Goal: Feedback & Contribution: Submit feedback/report problem

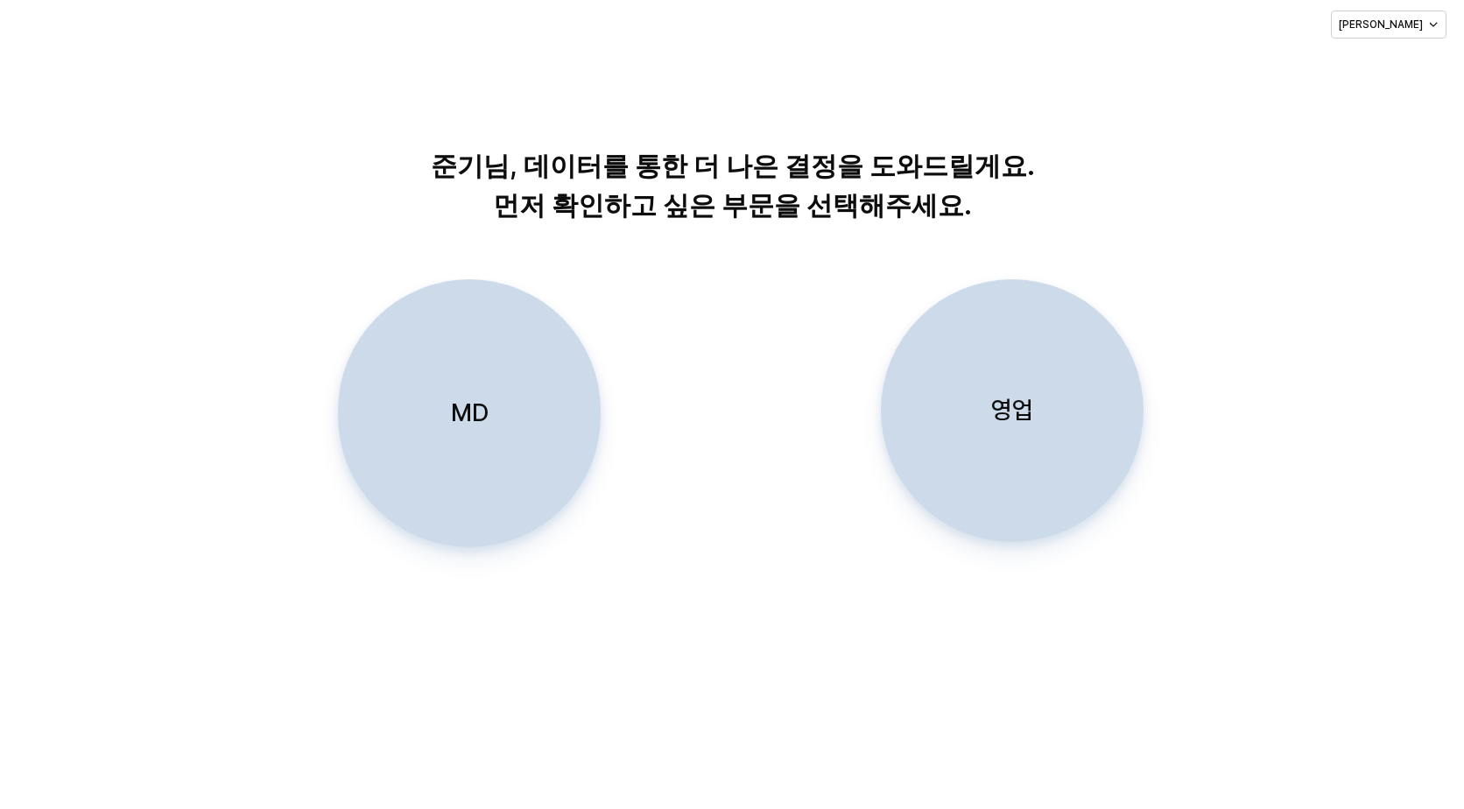
click at [1047, 437] on div "영업" at bounding box center [1012, 410] width 247 height 261
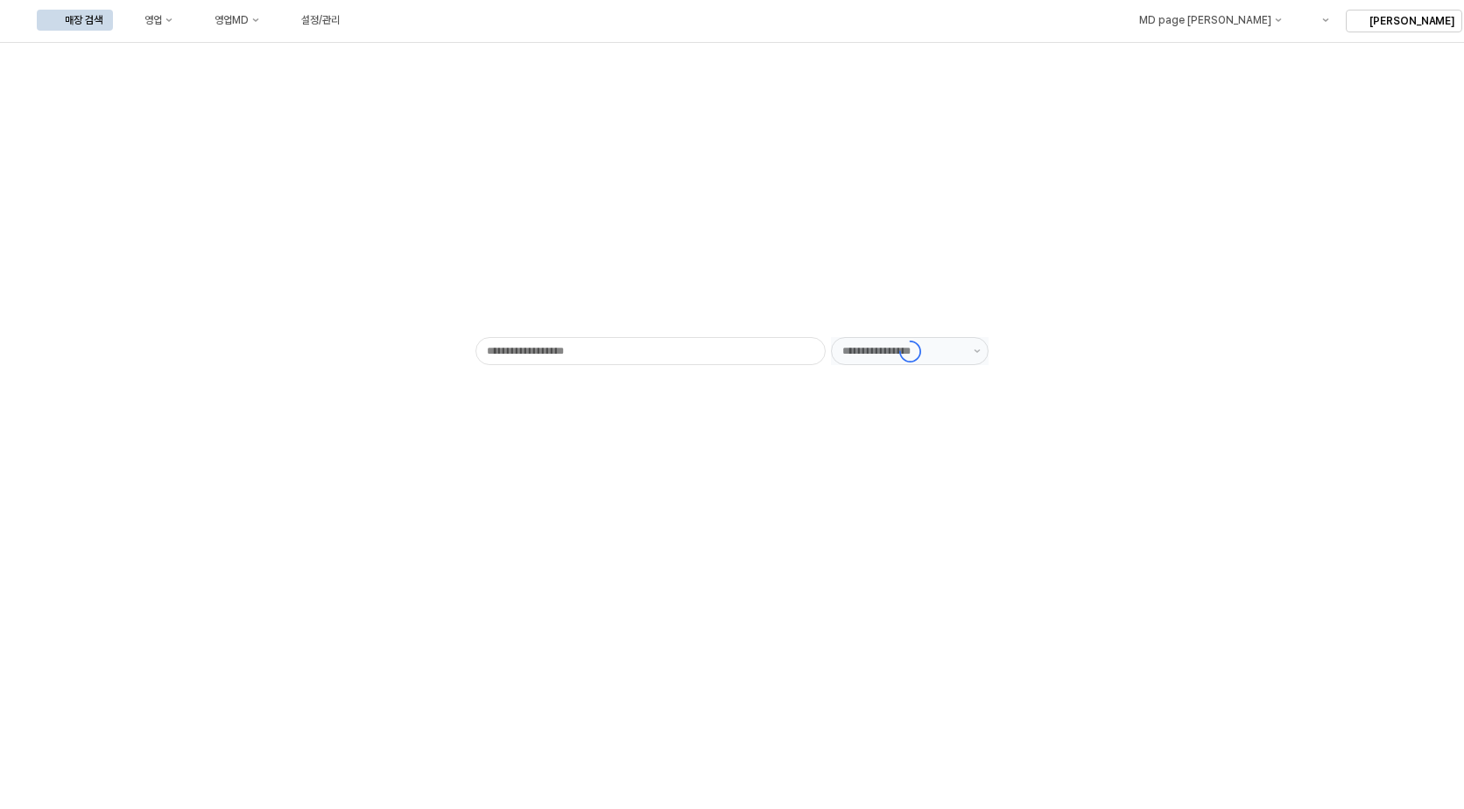
type input "******"
click at [162, 20] on div "영업" at bounding box center [153, 20] width 18 height 12
click at [328, 143] on div "매장 수 현황" at bounding box center [345, 142] width 93 height 14
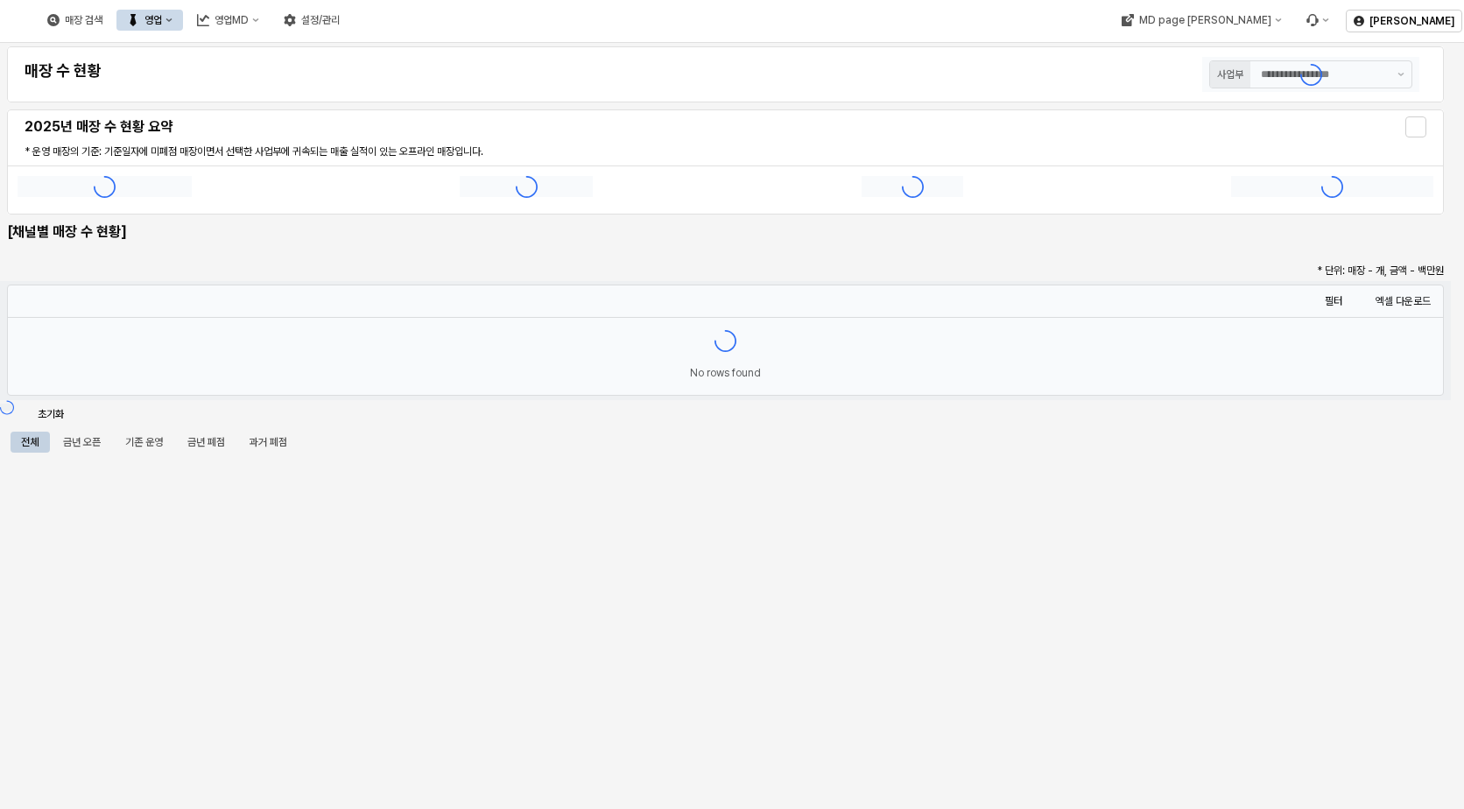
type input "******"
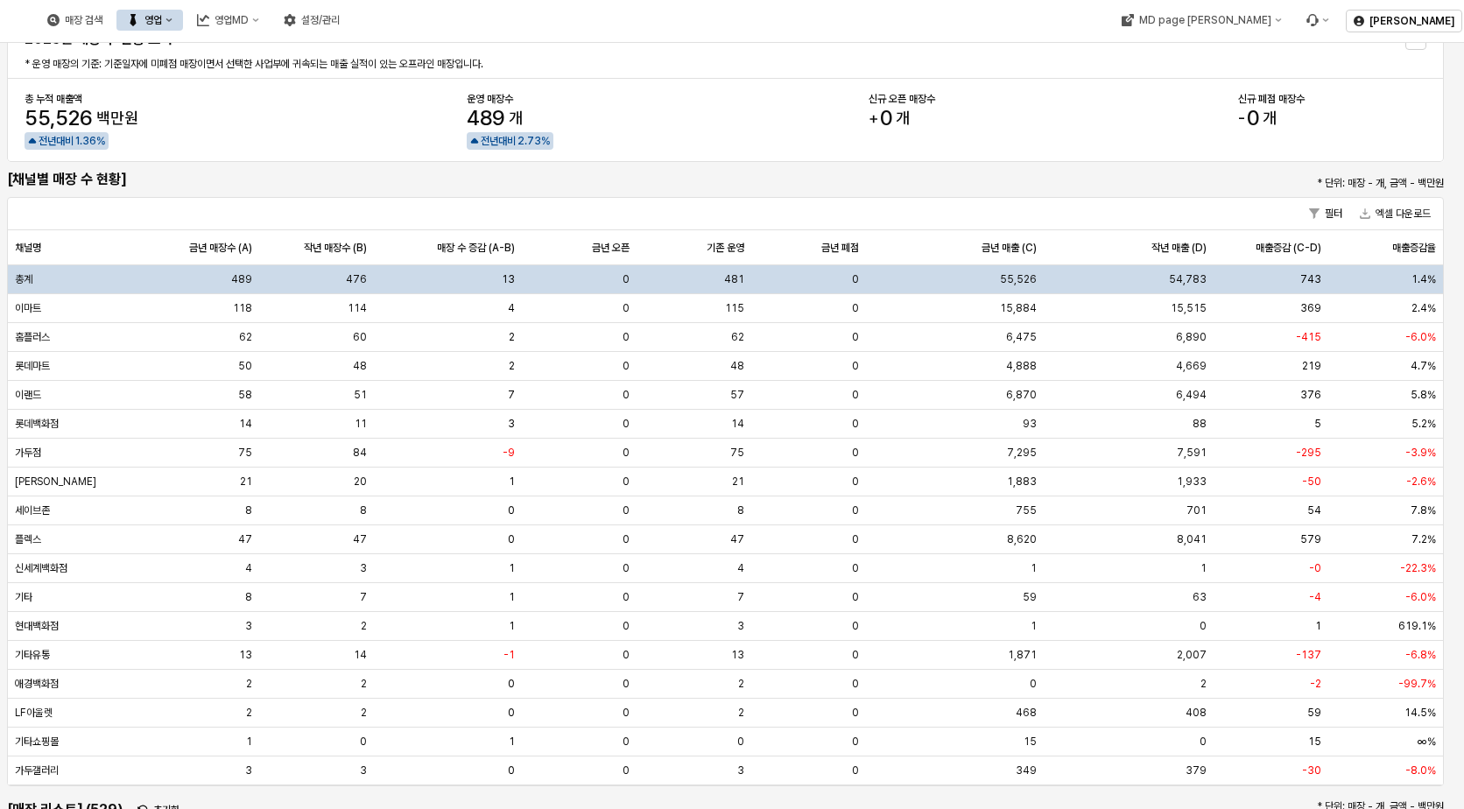
scroll to position [175, 0]
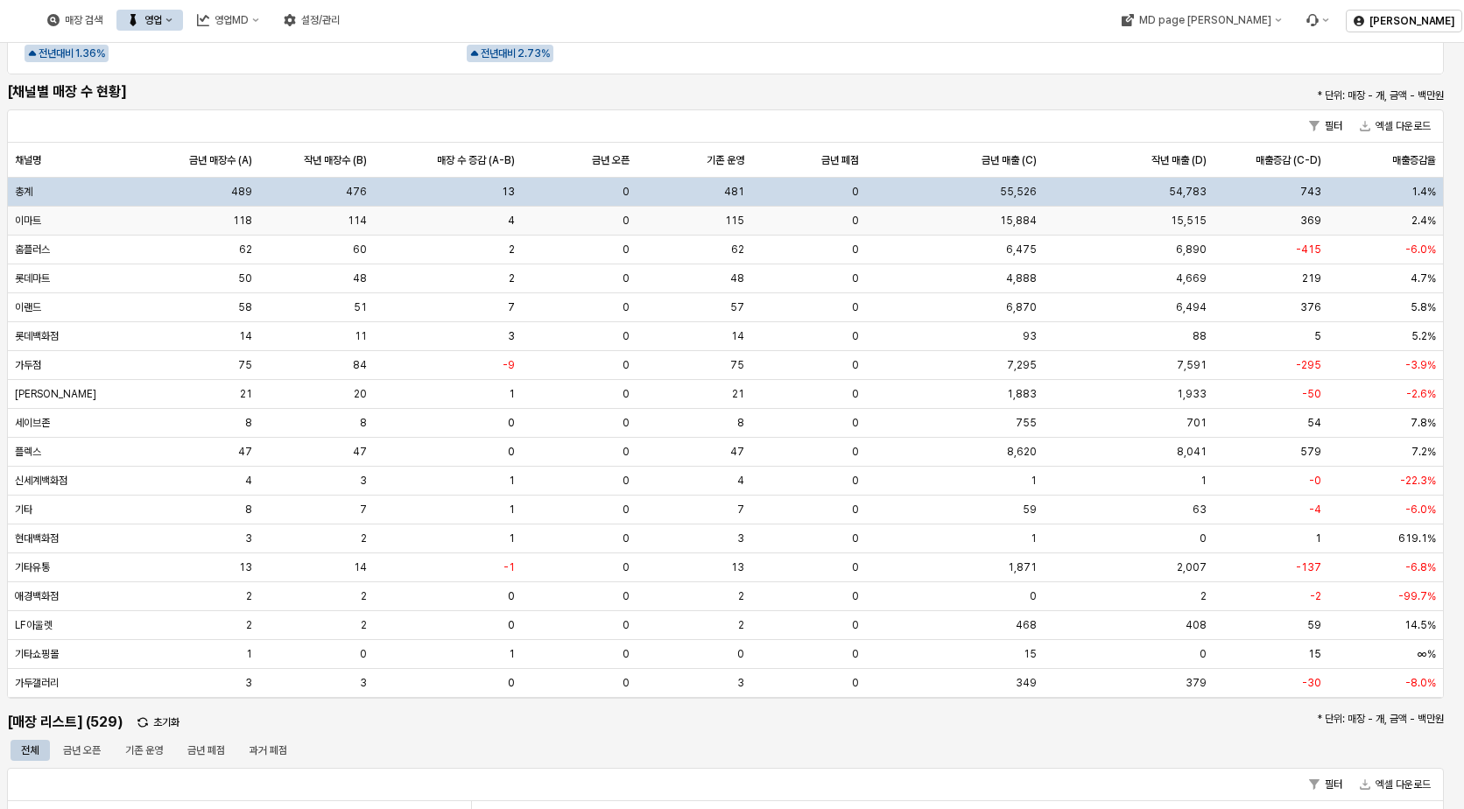
click at [49, 222] on div "이마트" at bounding box center [76, 221] width 136 height 29
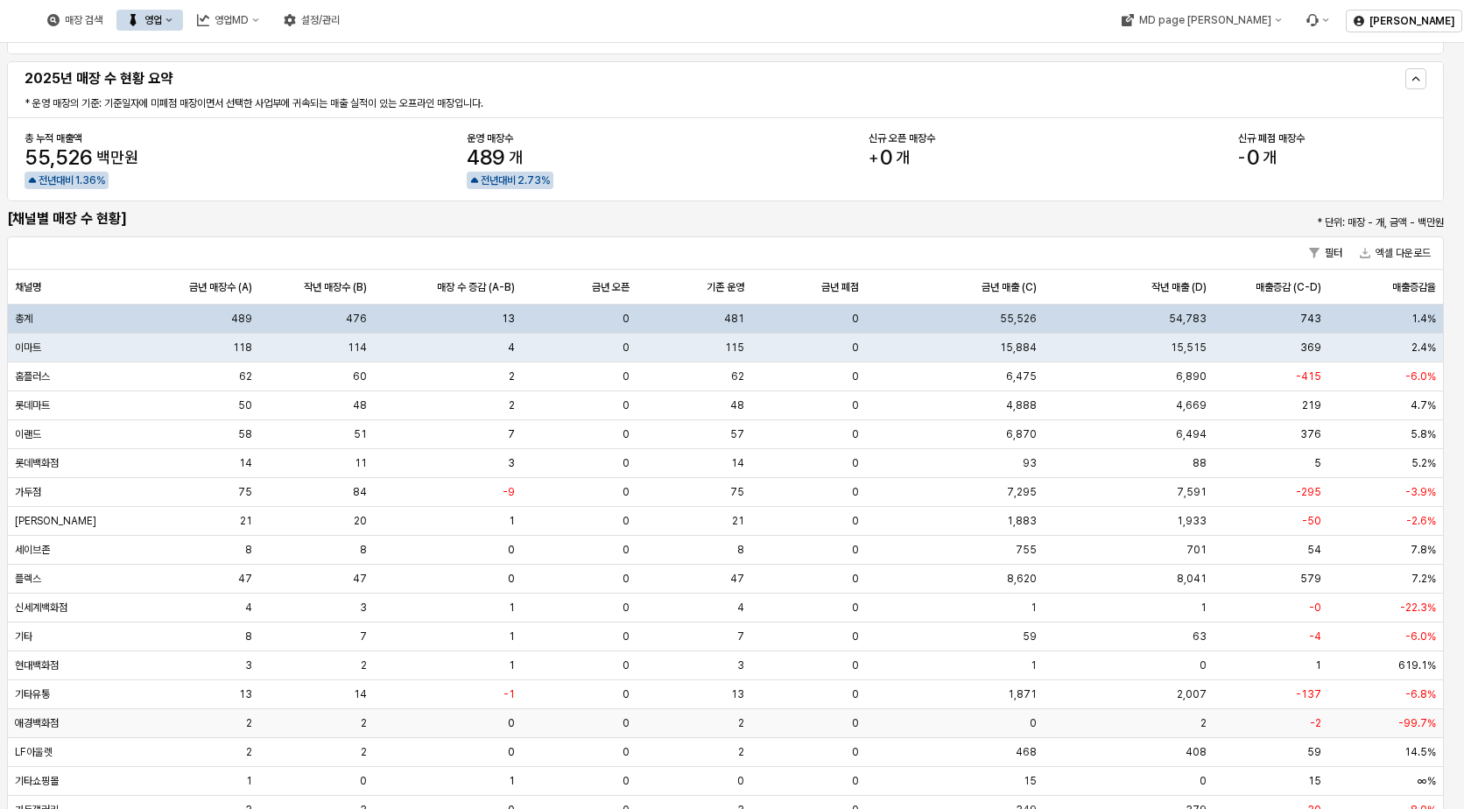
scroll to position [46, 0]
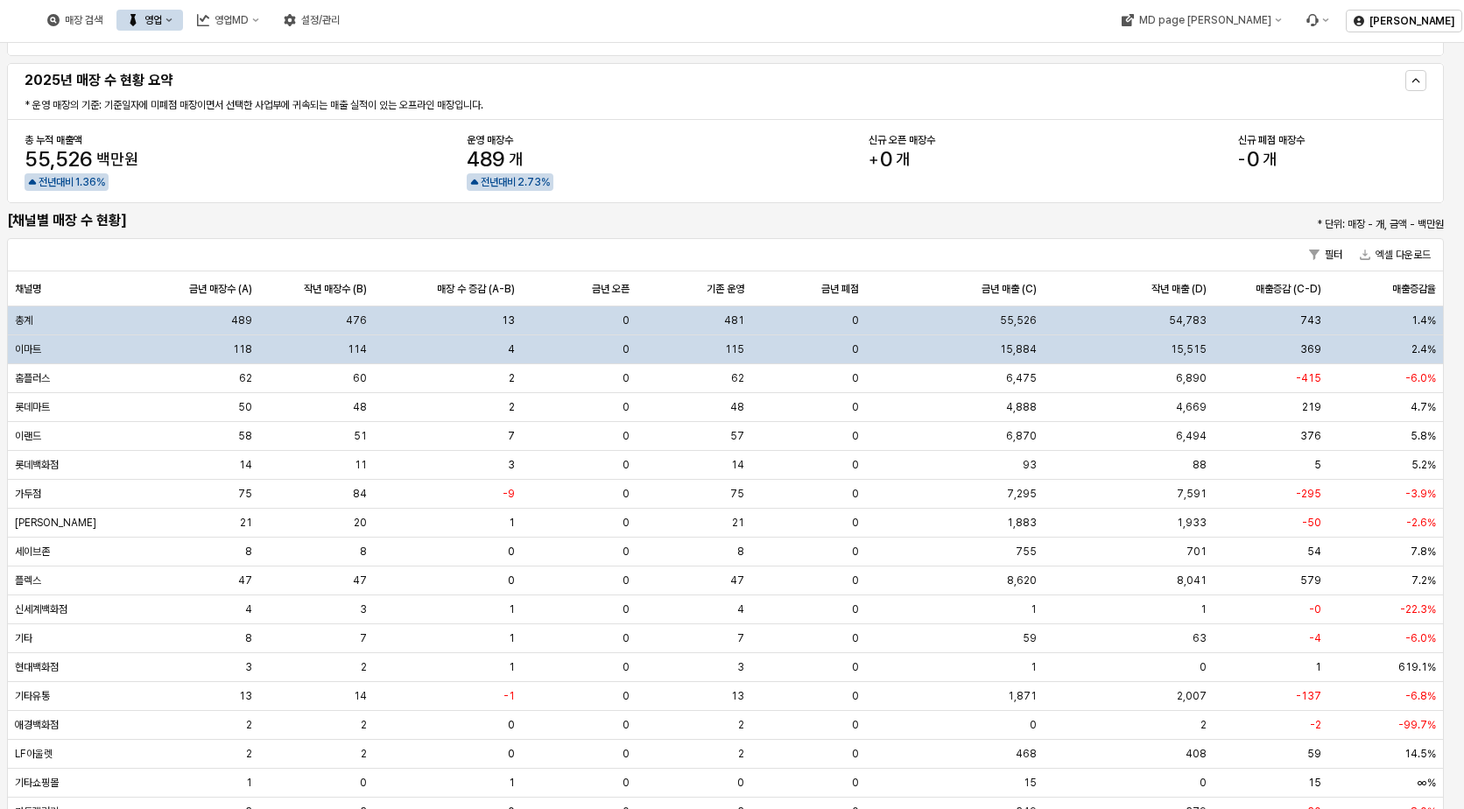
click at [44, 349] on div "이마트" at bounding box center [76, 349] width 136 height 29
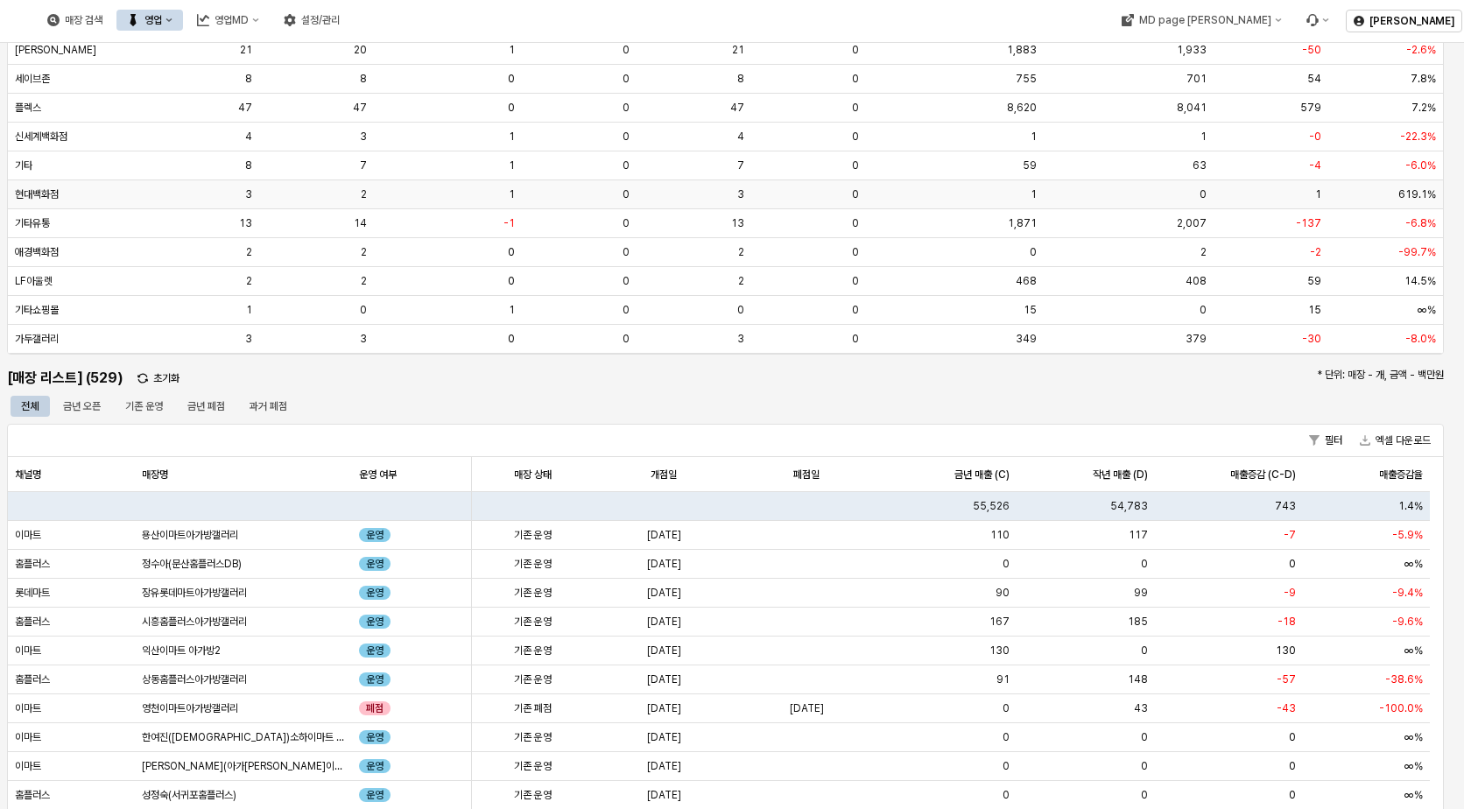
scroll to position [659, 0]
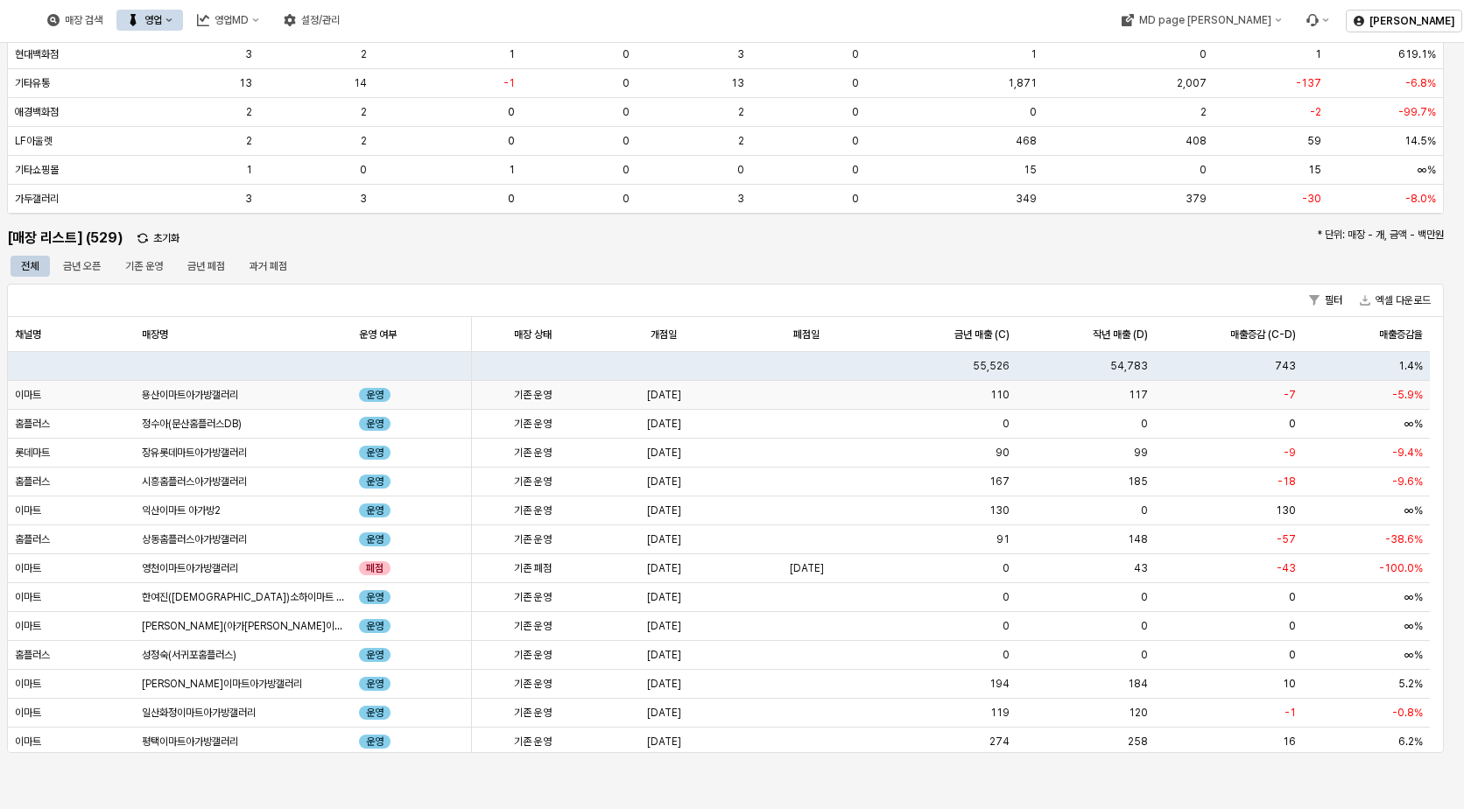
click at [46, 394] on div "이마트" at bounding box center [71, 395] width 127 height 29
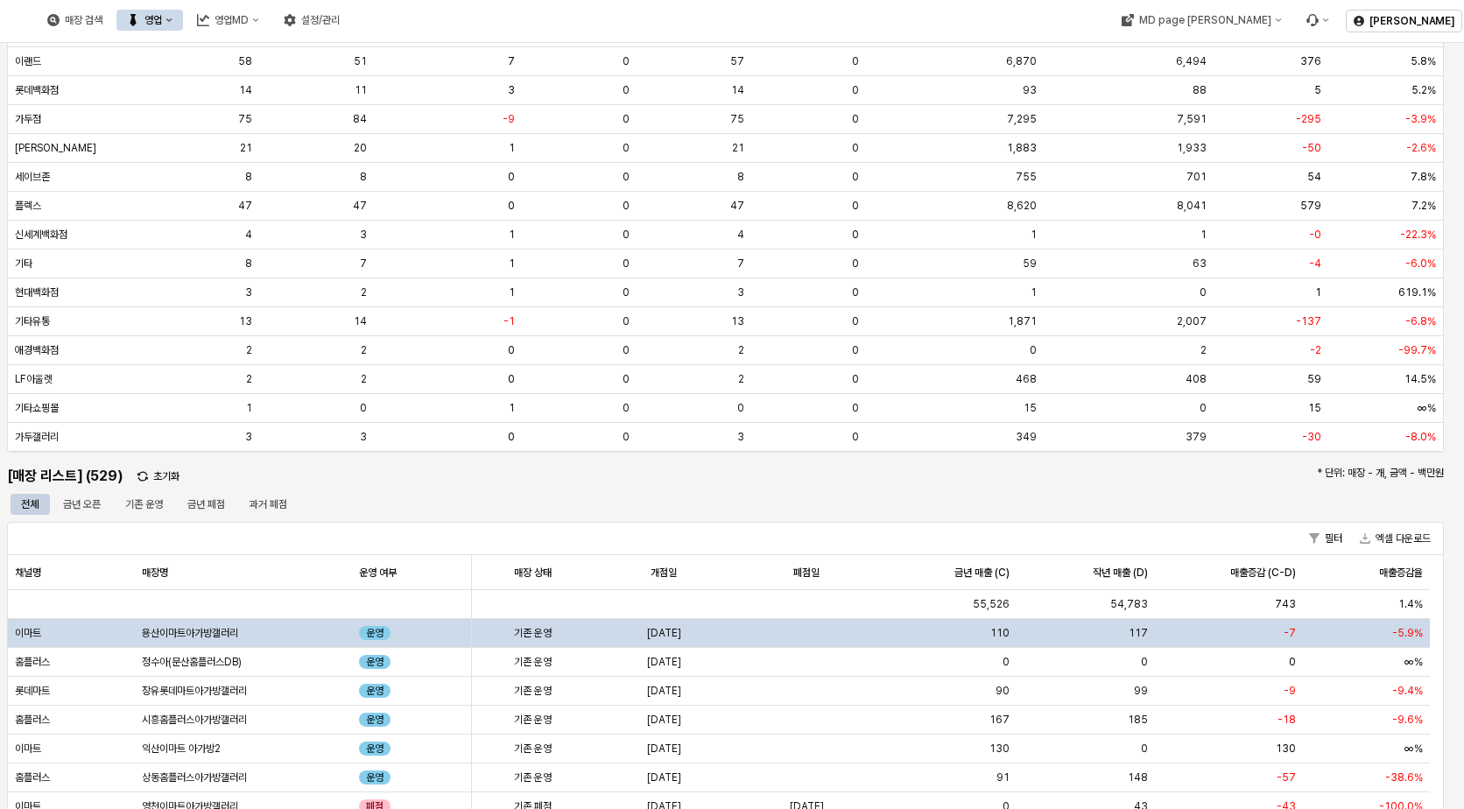
scroll to position [134, 0]
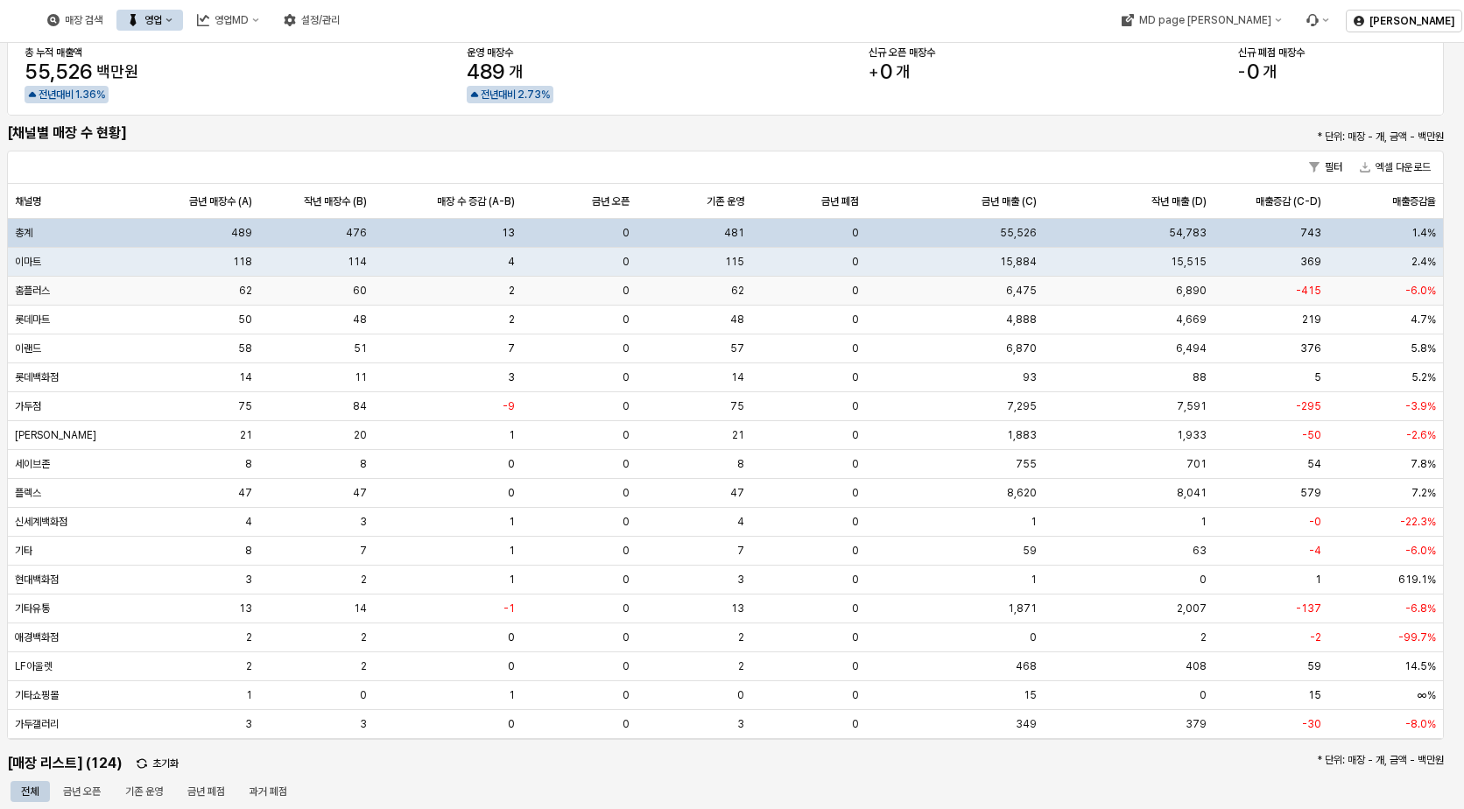
click at [52, 296] on div "홈플러스" at bounding box center [76, 291] width 136 height 29
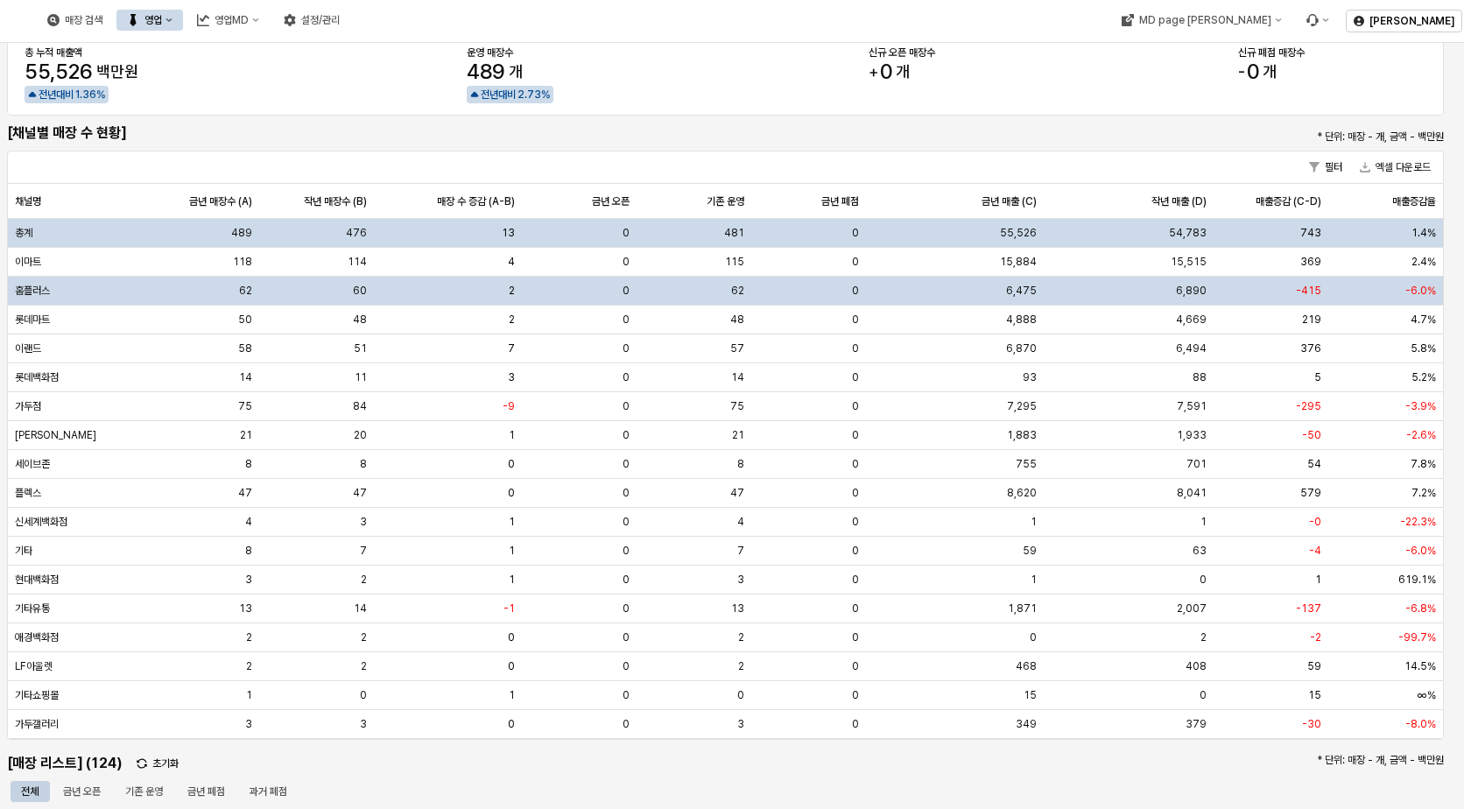
click at [52, 295] on div "홈플러스" at bounding box center [76, 291] width 136 height 29
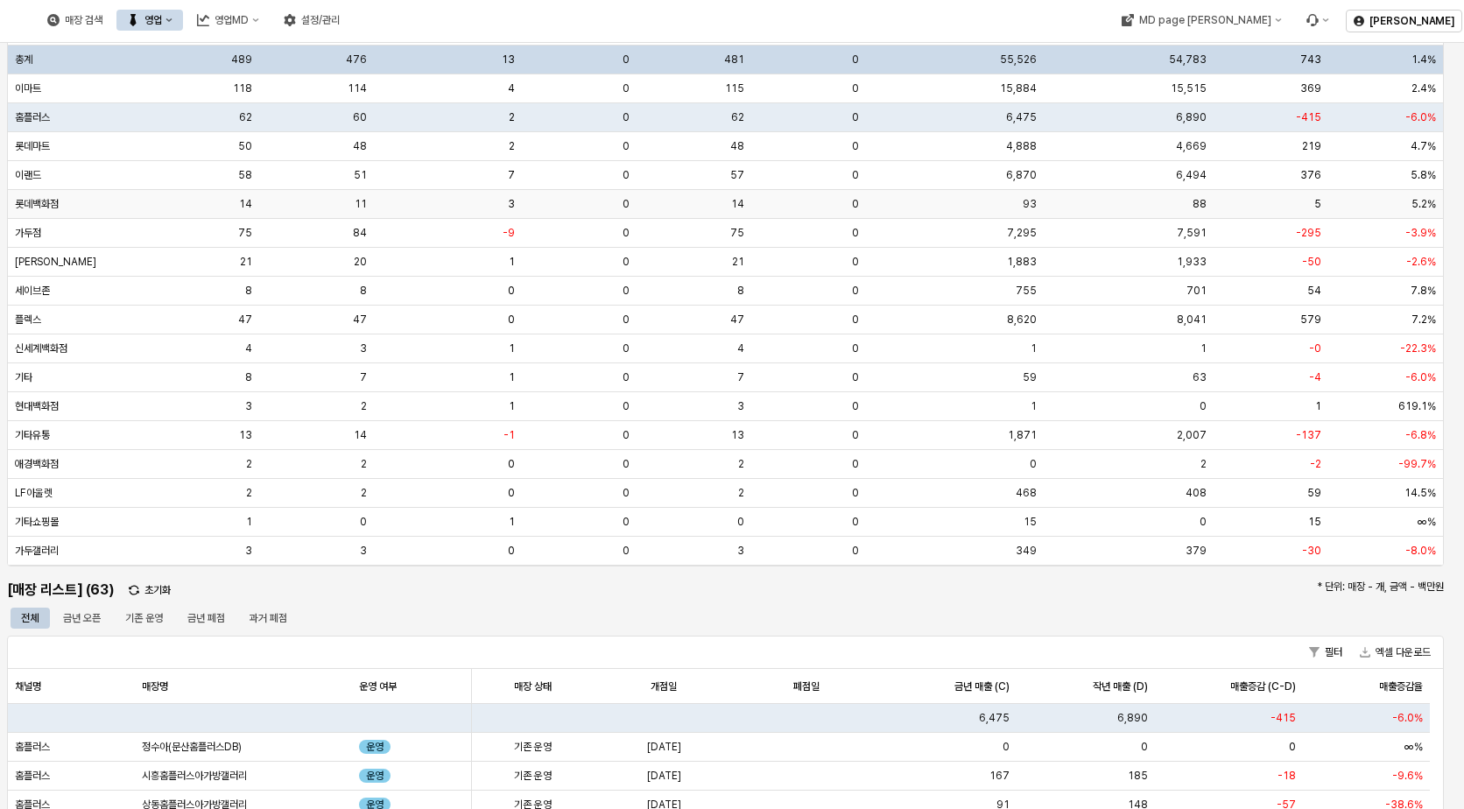
scroll to position [659, 0]
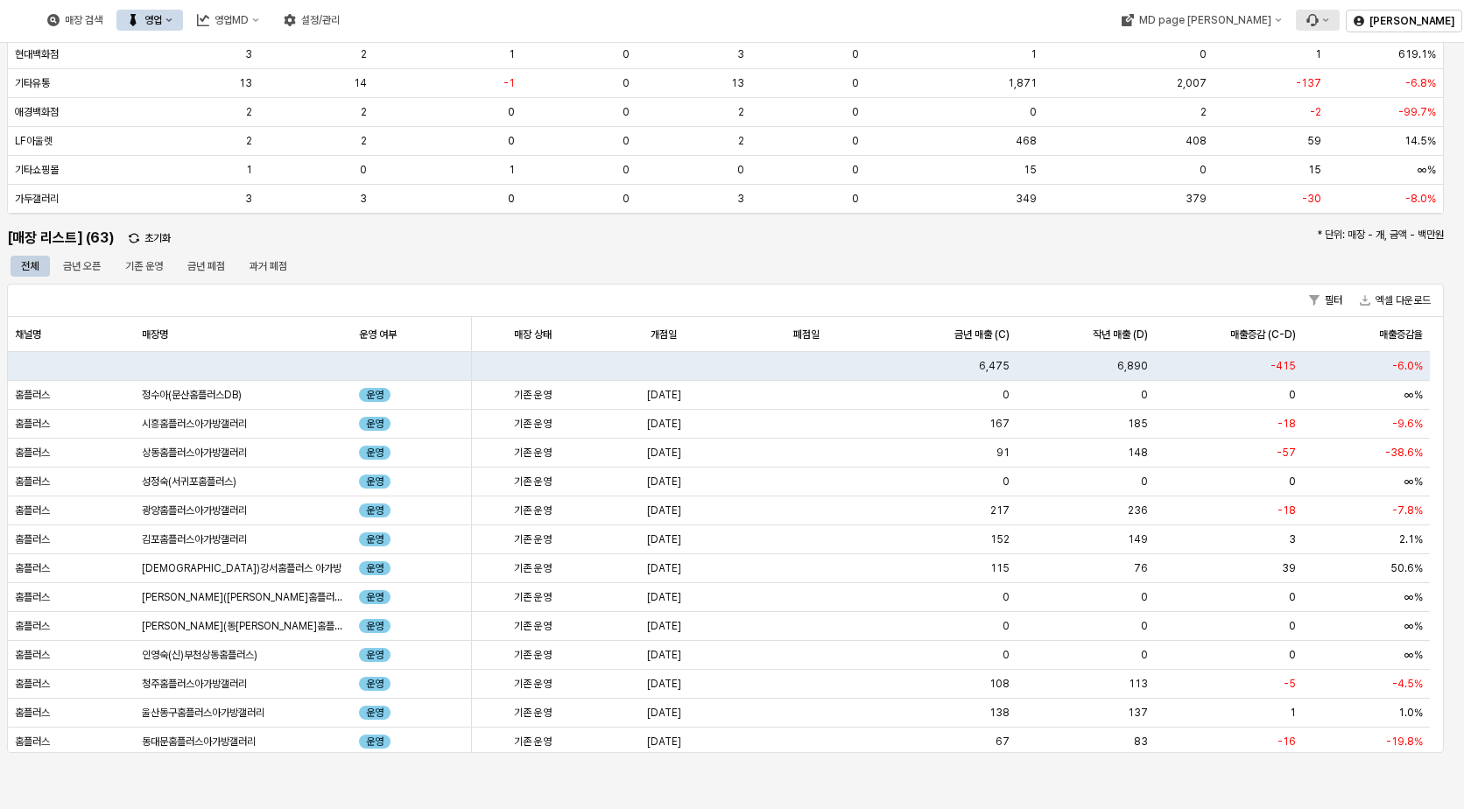
click at [1339, 21] on button "Menu item 6" at bounding box center [1317, 20] width 44 height 21
click at [1390, 49] on span "버그 제보/개선 요청" at bounding box center [1378, 52] width 79 height 13
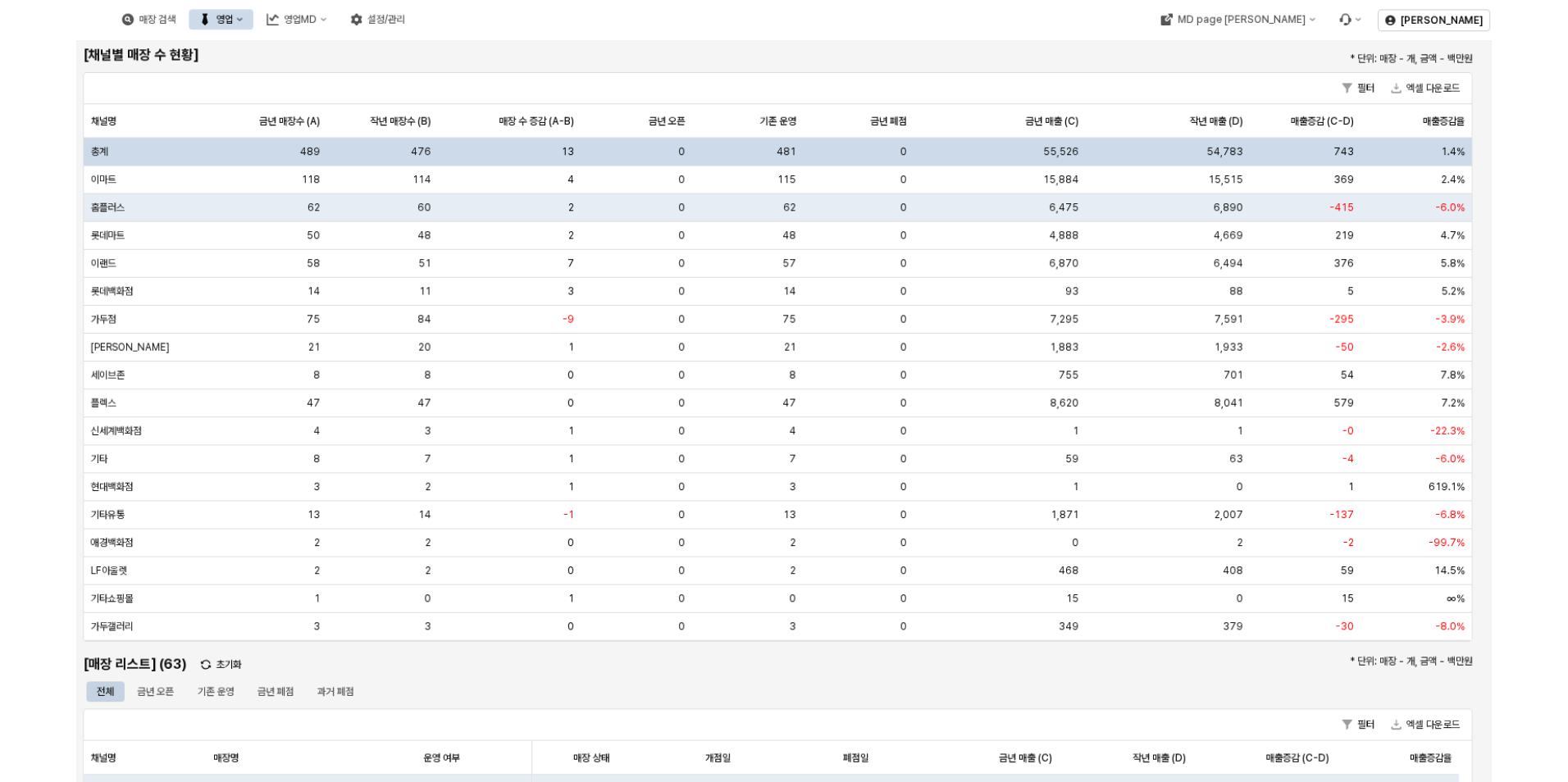
scroll to position [125, 0]
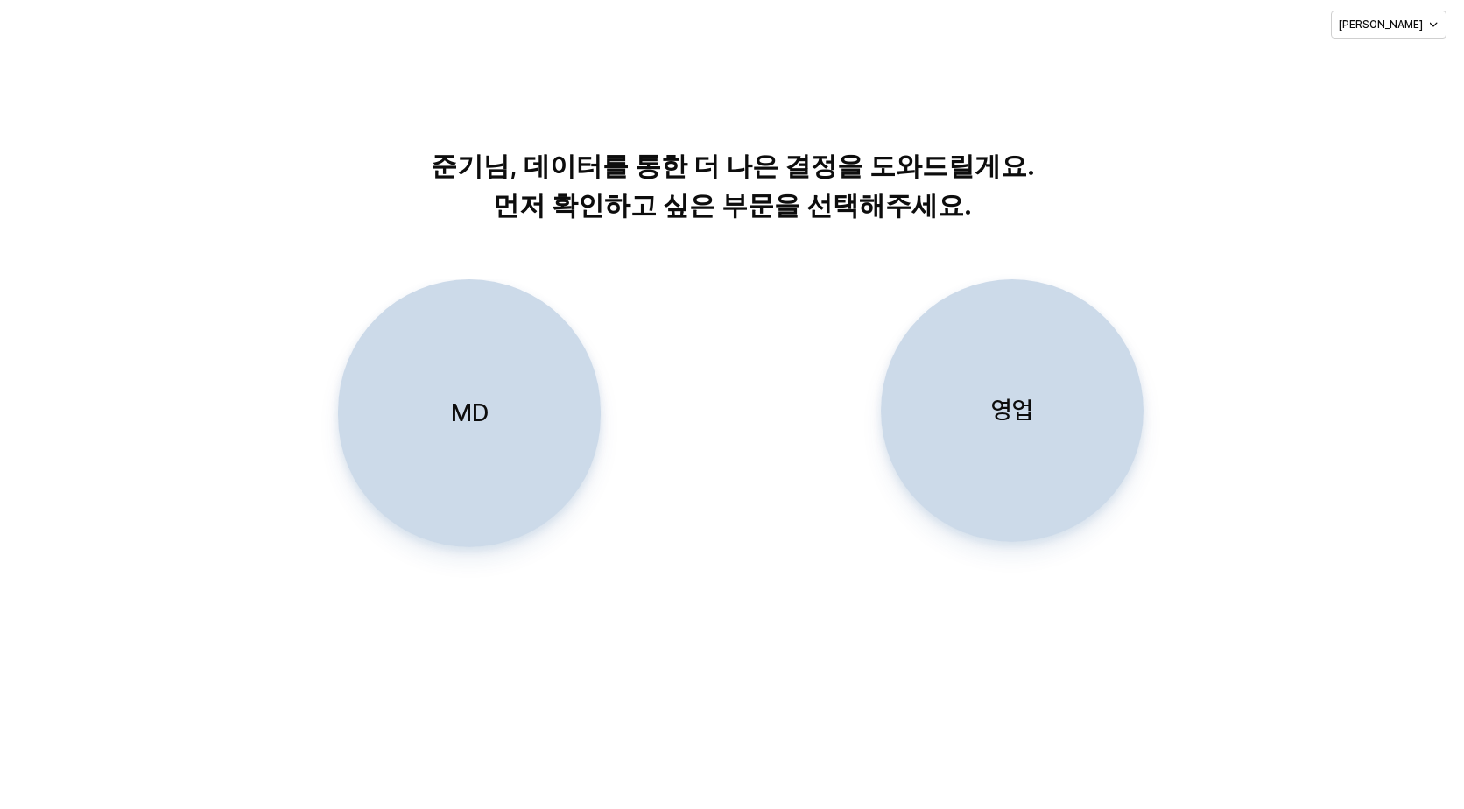
click at [951, 426] on div "영업" at bounding box center [1012, 410] width 247 height 261
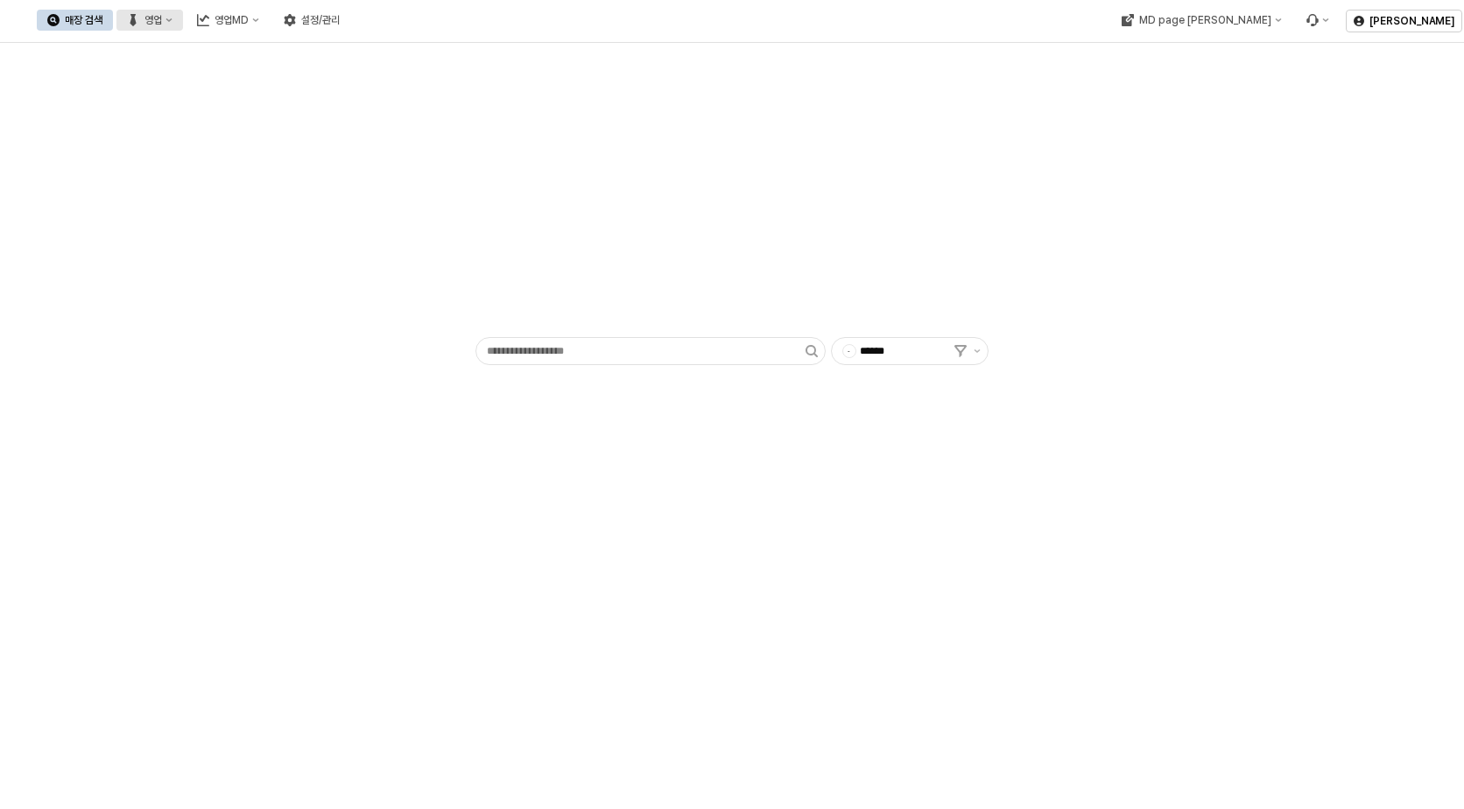
click at [162, 24] on div "영업" at bounding box center [153, 20] width 18 height 12
click at [335, 50] on div "목표매출 달성현황" at bounding box center [345, 53] width 93 height 14
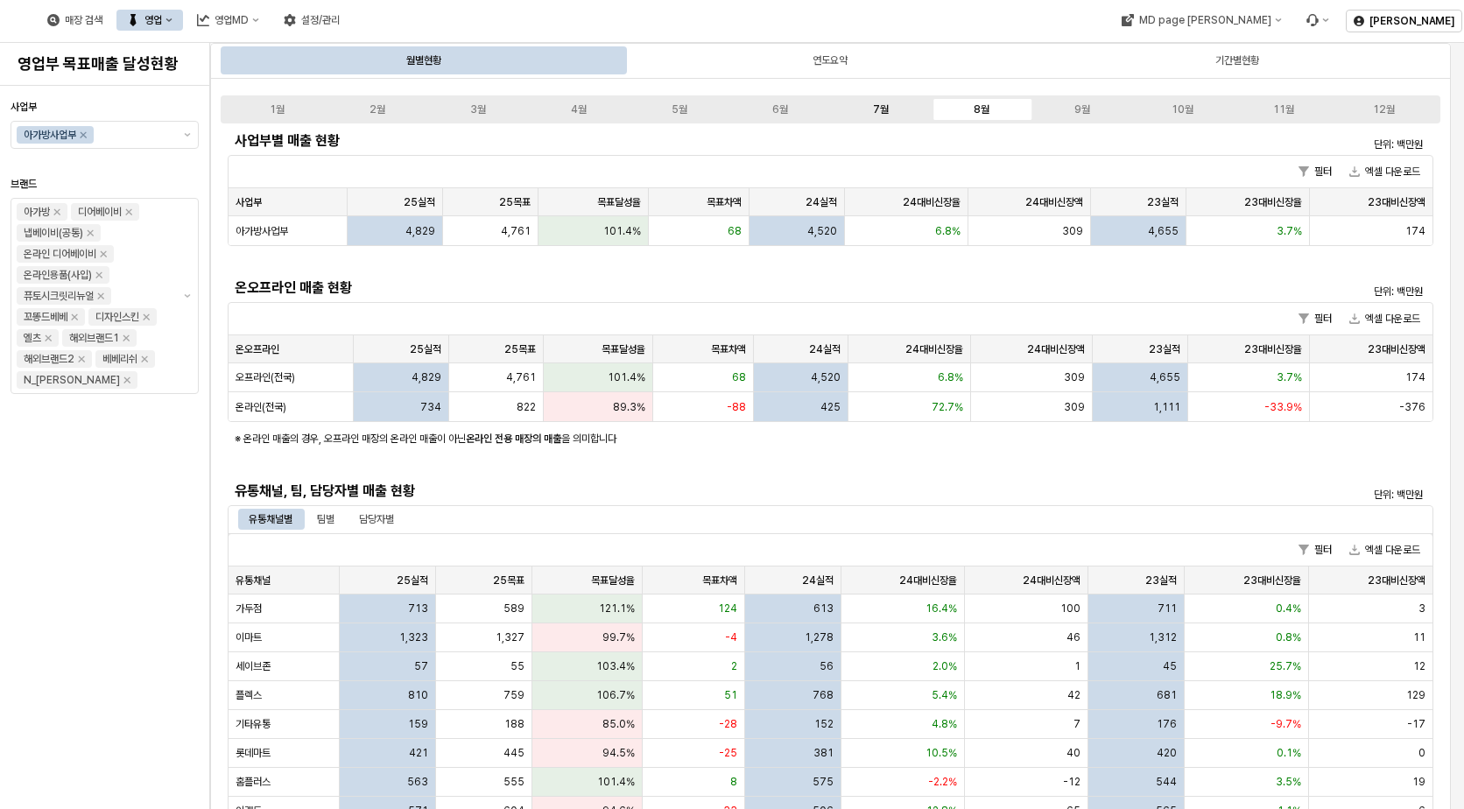
click at [874, 104] on div "7월" at bounding box center [881, 109] width 16 height 12
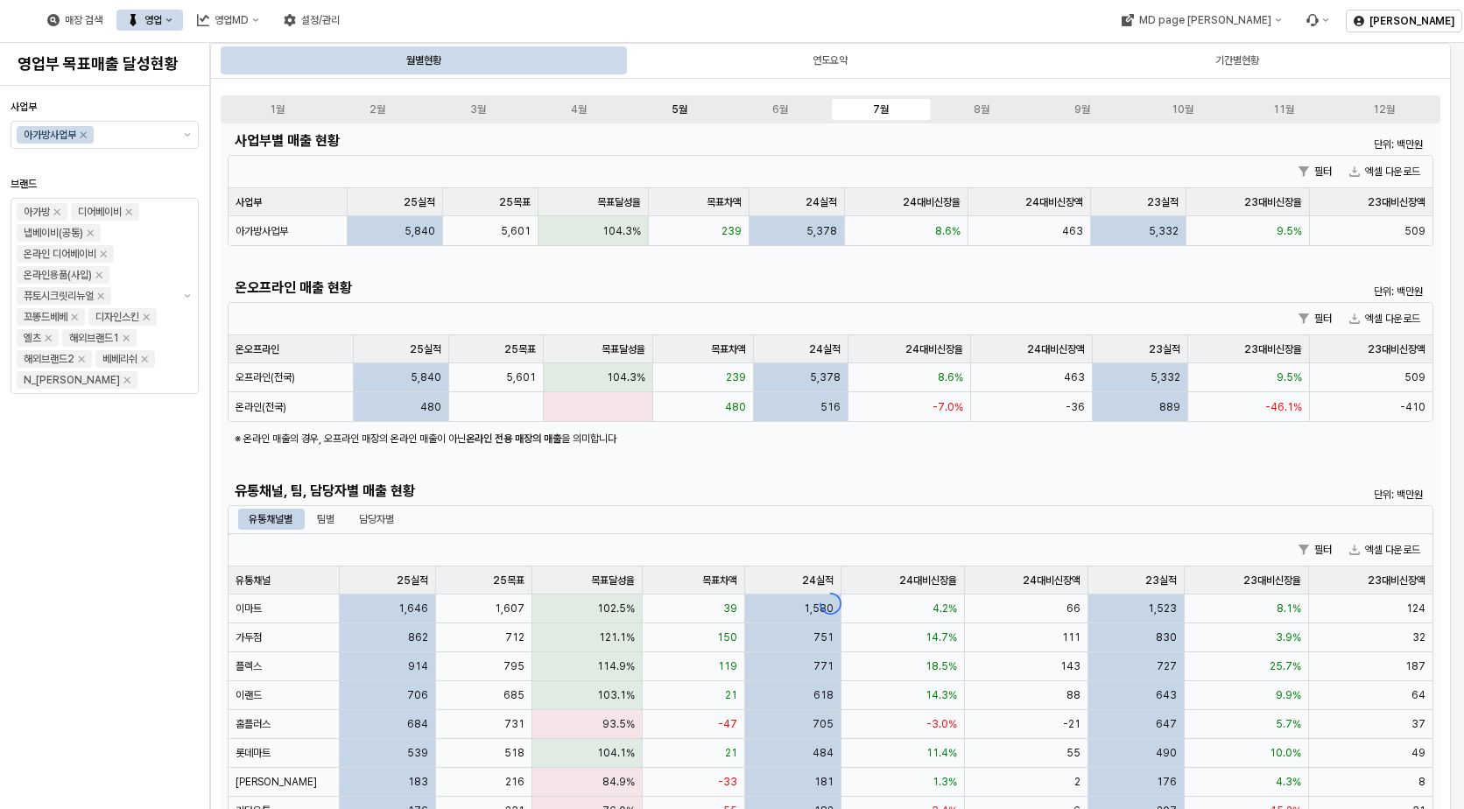
click at [676, 102] on label "5월" at bounding box center [680, 110] width 101 height 16
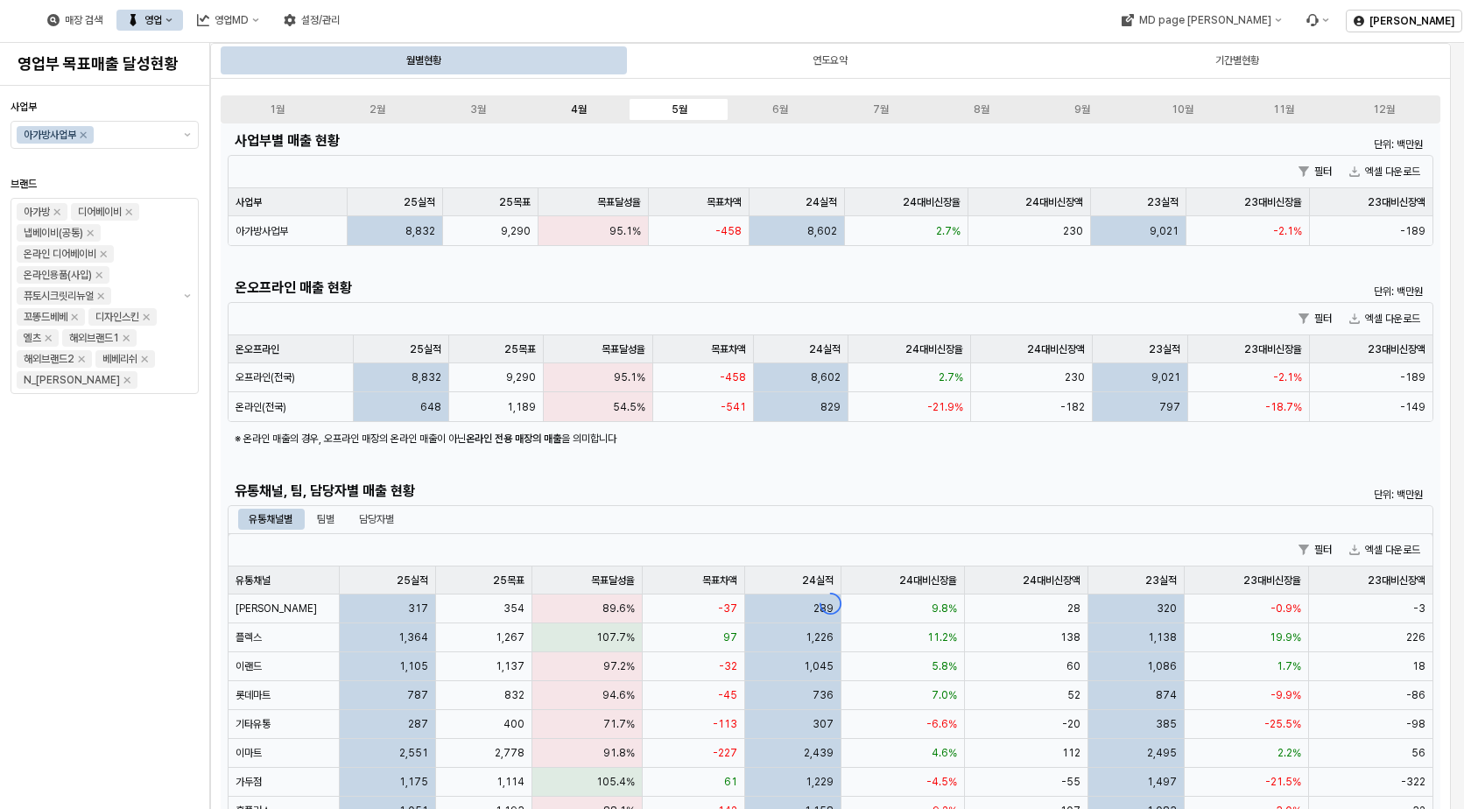
click at [587, 113] on div "4월" at bounding box center [579, 109] width 16 height 12
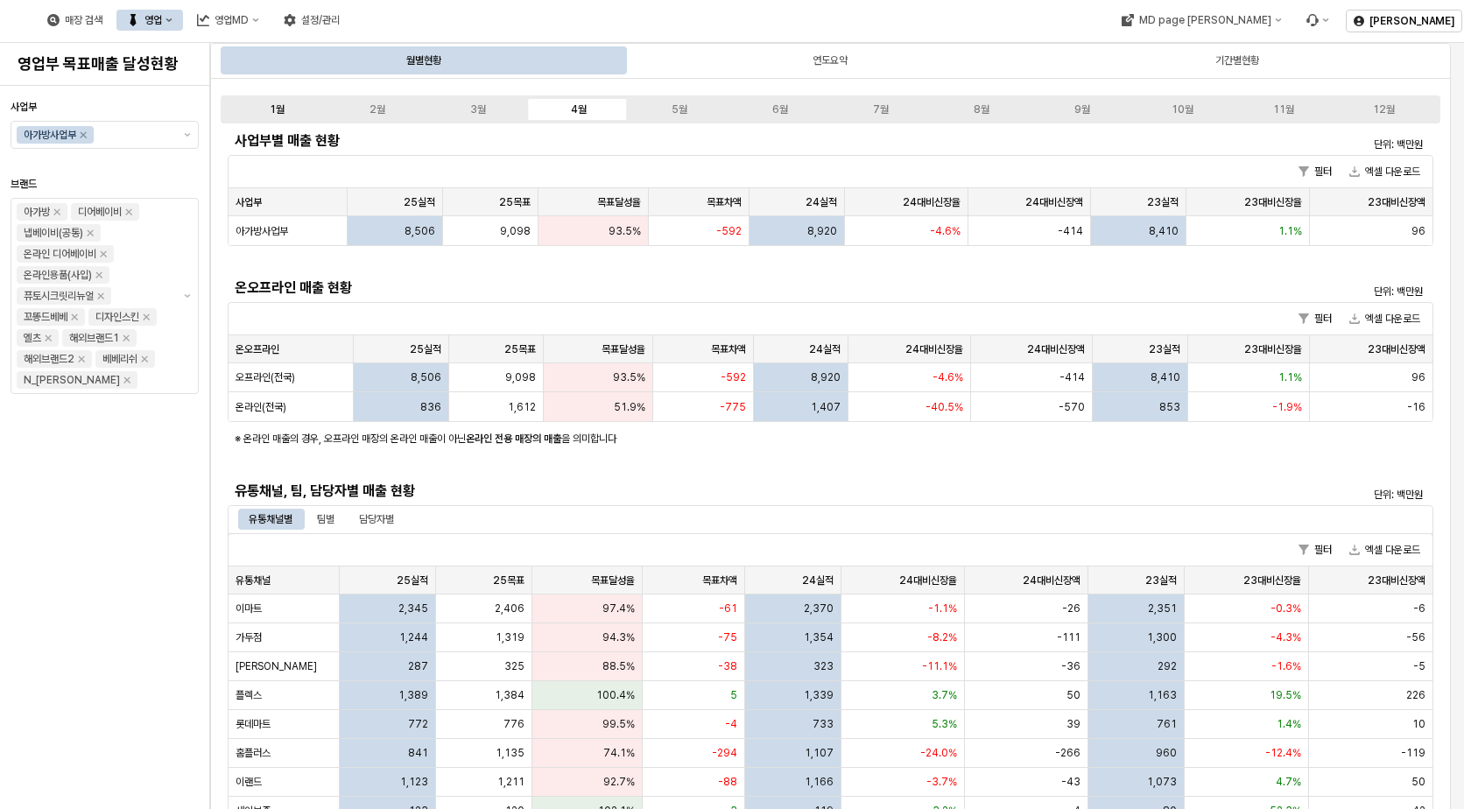
click at [296, 111] on label "1월" at bounding box center [277, 110] width 101 height 16
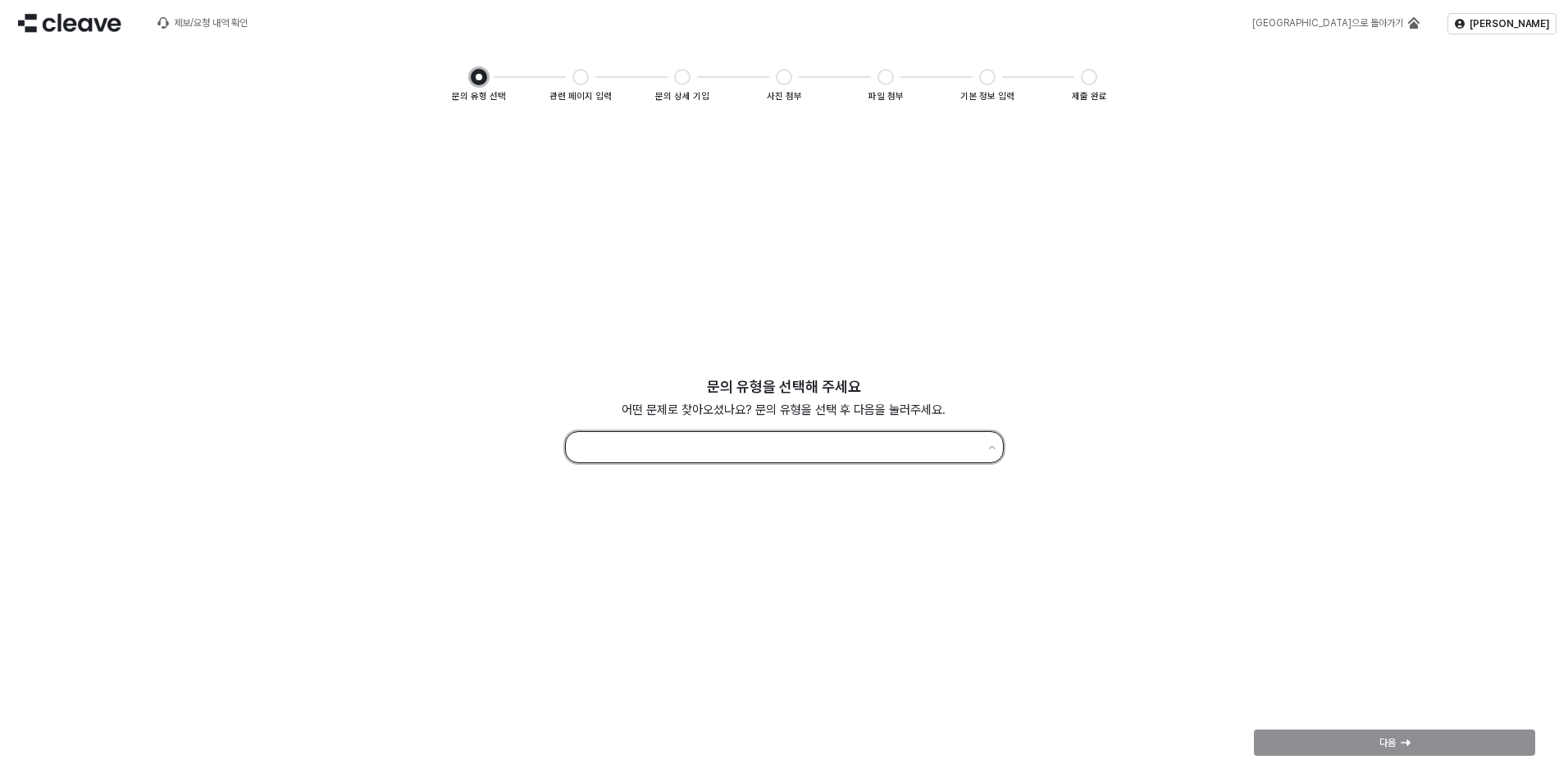
click at [843, 445] on input "App Frame" at bounding box center [777, 448] width 402 height 22
click at [707, 490] on div "오류 신고" at bounding box center [784, 484] width 398 height 13
type input "*****"
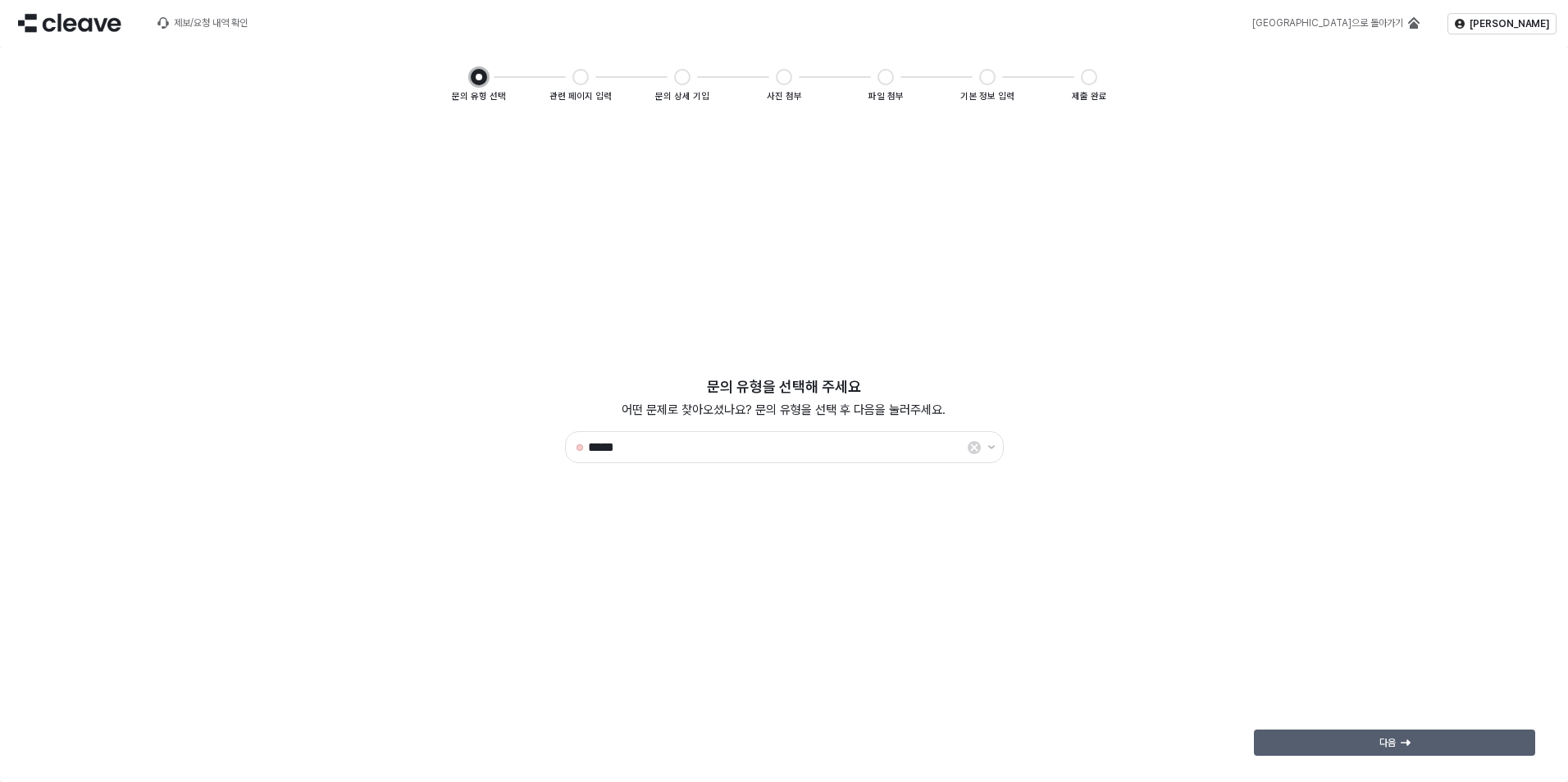
click at [1370, 739] on div "다음" at bounding box center [1395, 743] width 267 height 24
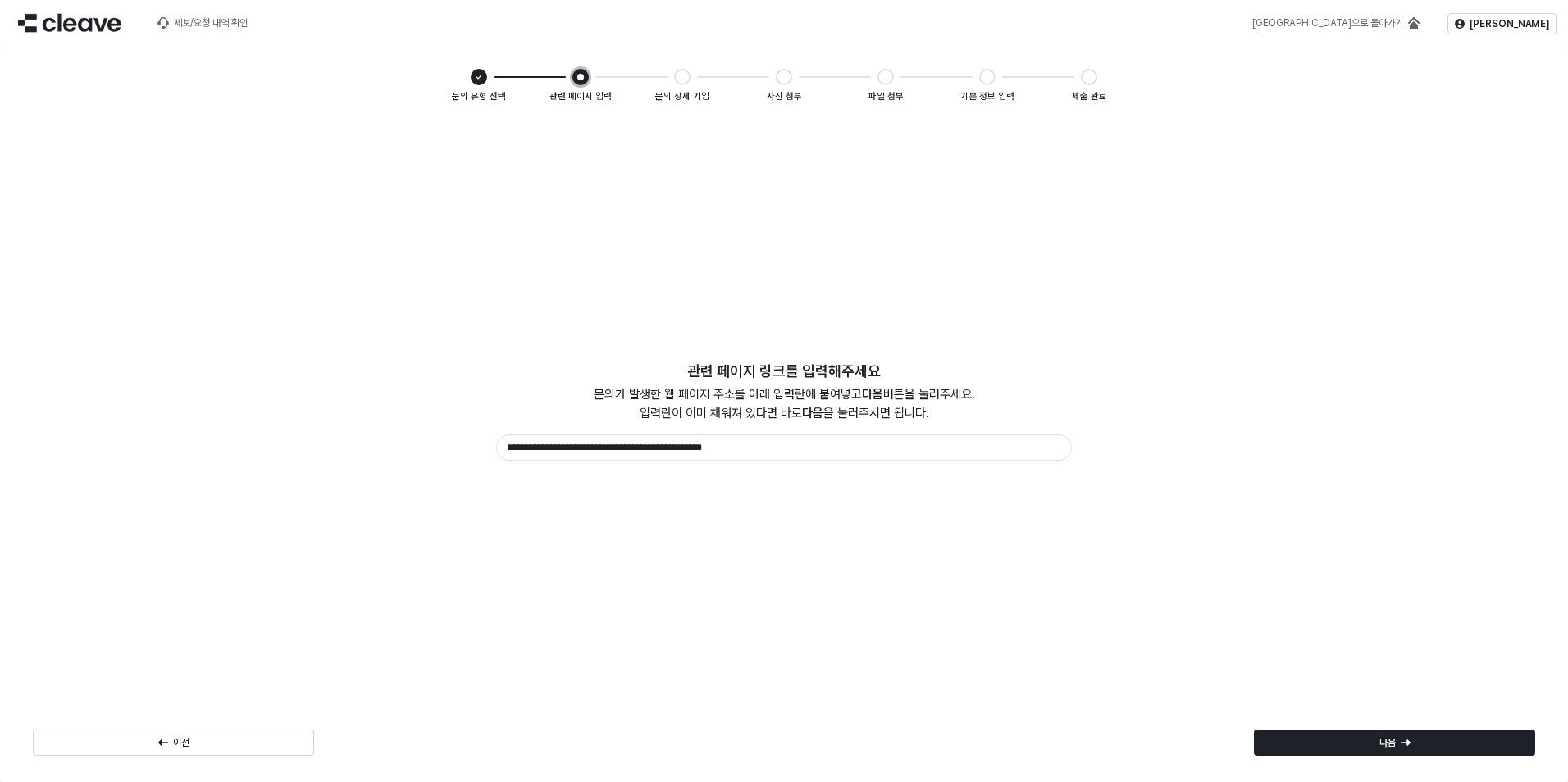
click at [762, 552] on div "**********" at bounding box center [784, 447] width 1548 height 650
click at [669, 480] on div "**********" at bounding box center [784, 421] width 1516 height 123
click at [1370, 742] on p "다음" at bounding box center [1388, 743] width 17 height 13
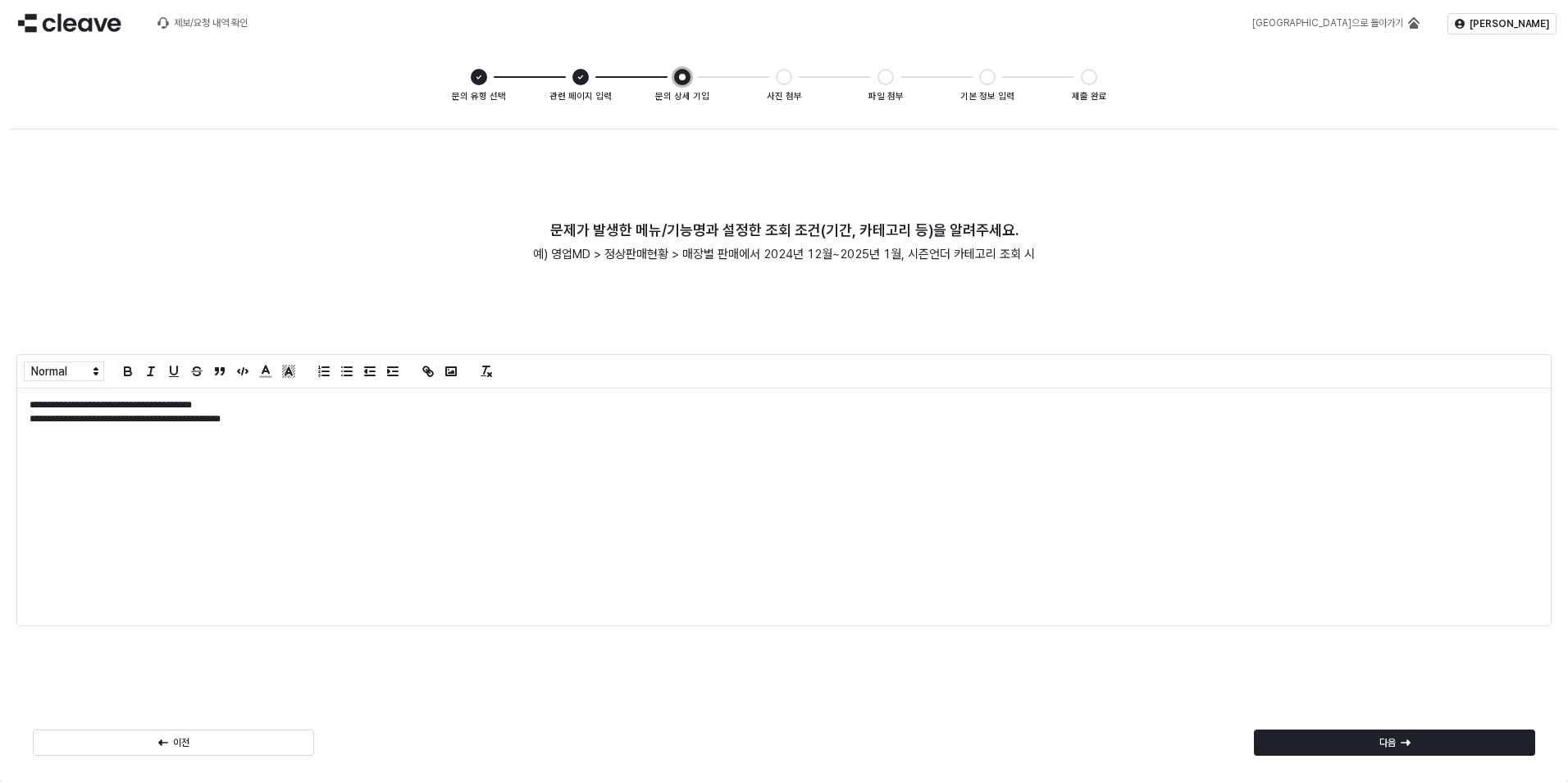
click at [583, 471] on div "**********" at bounding box center [784, 507] width 1534 height 237
click at [288, 459] on div "**********" at bounding box center [784, 507] width 1534 height 237
click at [364, 433] on div "**********" at bounding box center [784, 507] width 1534 height 237
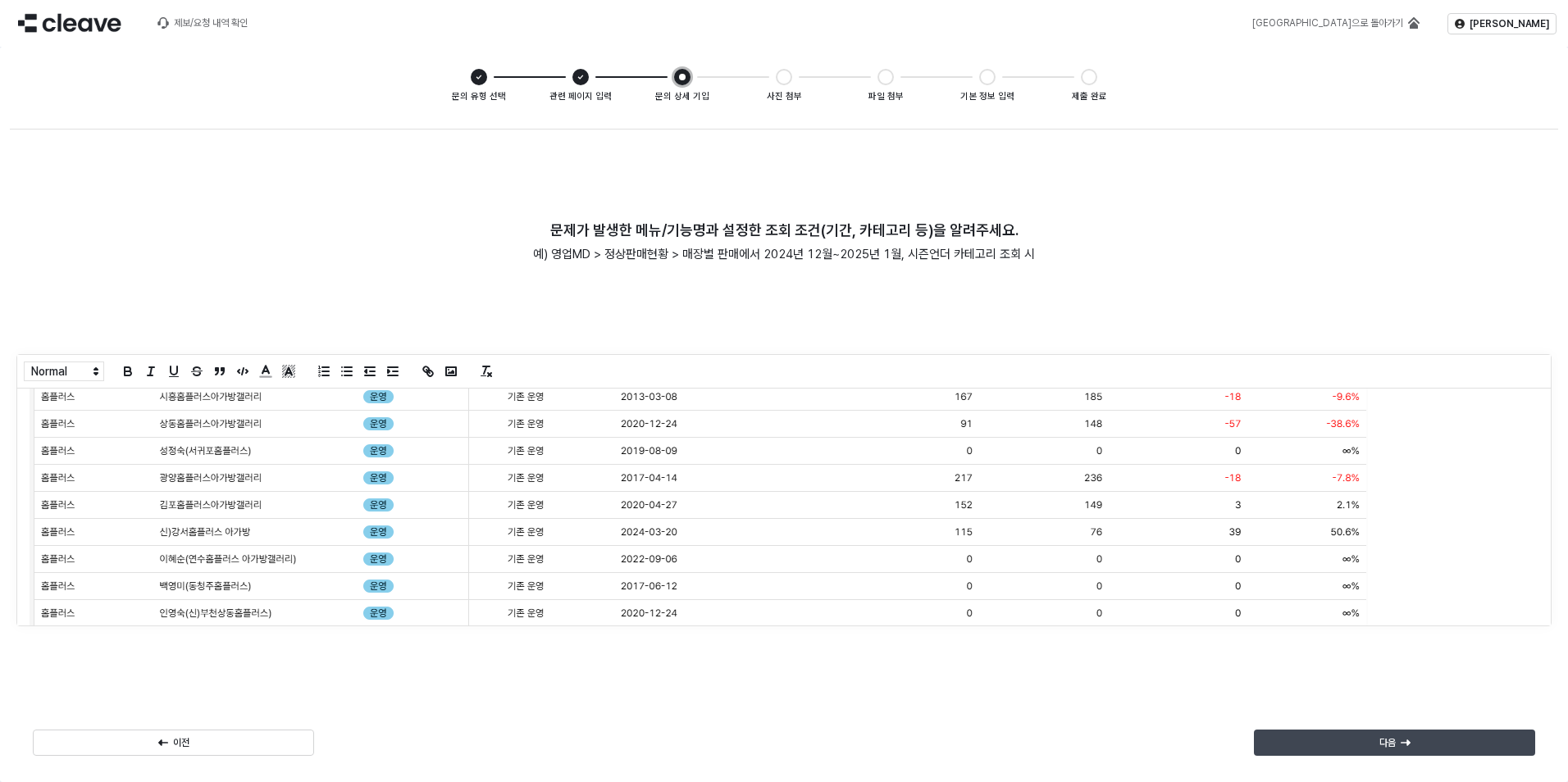
click at [1343, 749] on div "다음" at bounding box center [1395, 743] width 267 height 24
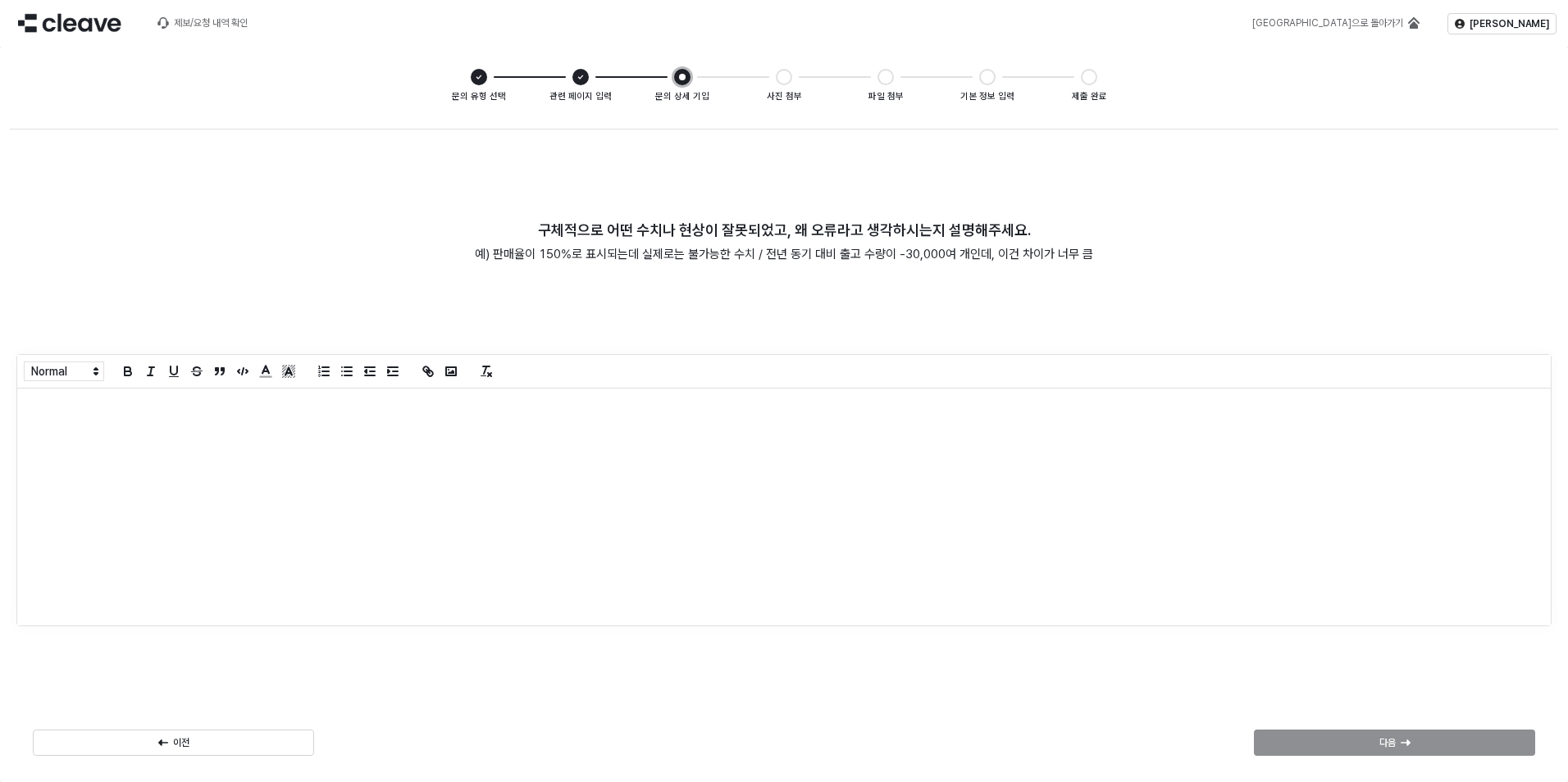
click at [502, 579] on div "App Frame" at bounding box center [784, 507] width 1534 height 237
click at [1367, 735] on div "다음" at bounding box center [1395, 743] width 267 height 24
click at [733, 601] on div "App Frame" at bounding box center [784, 507] width 1534 height 237
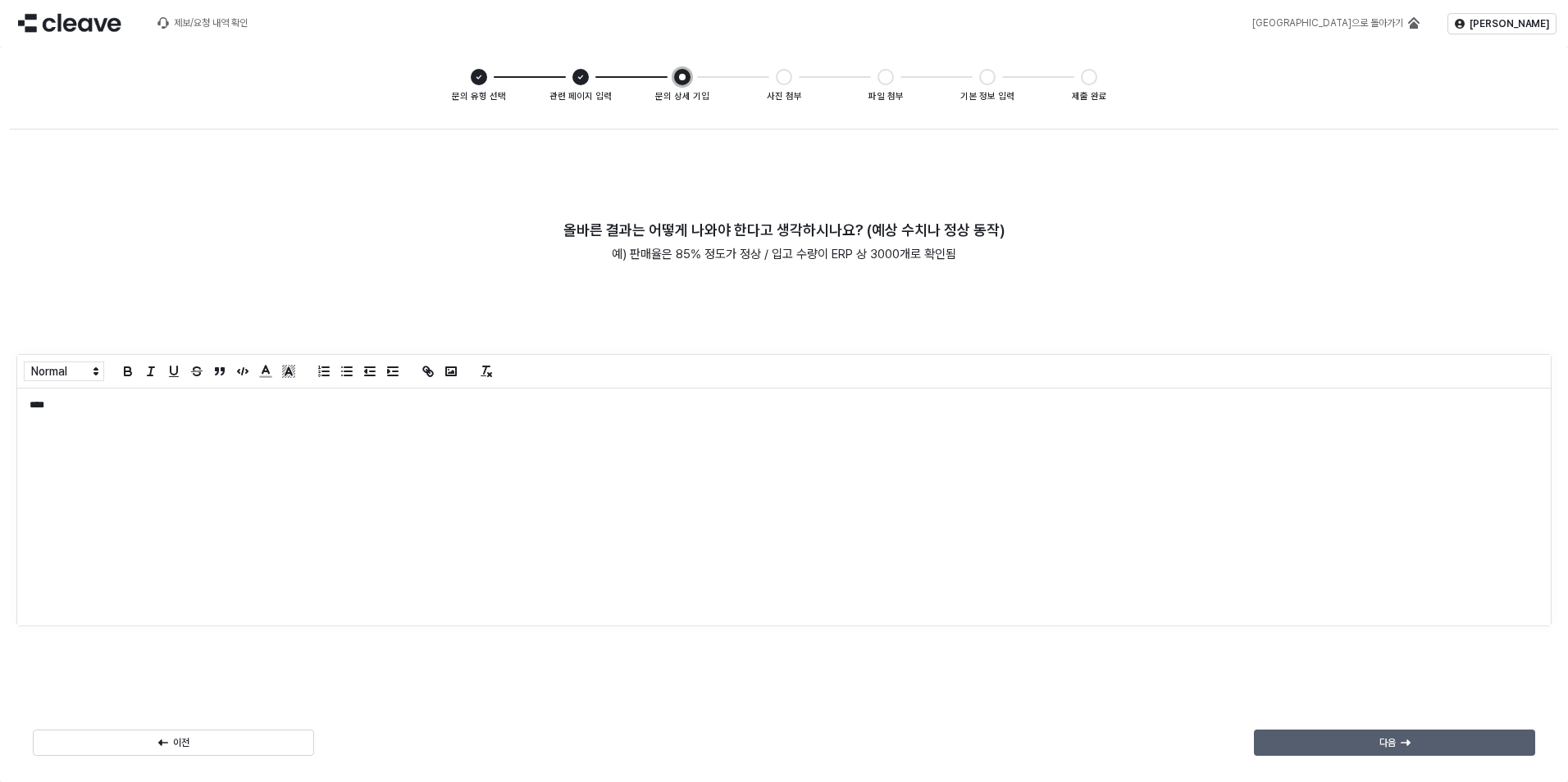
click at [1361, 750] on div "다음" at bounding box center [1395, 743] width 267 height 24
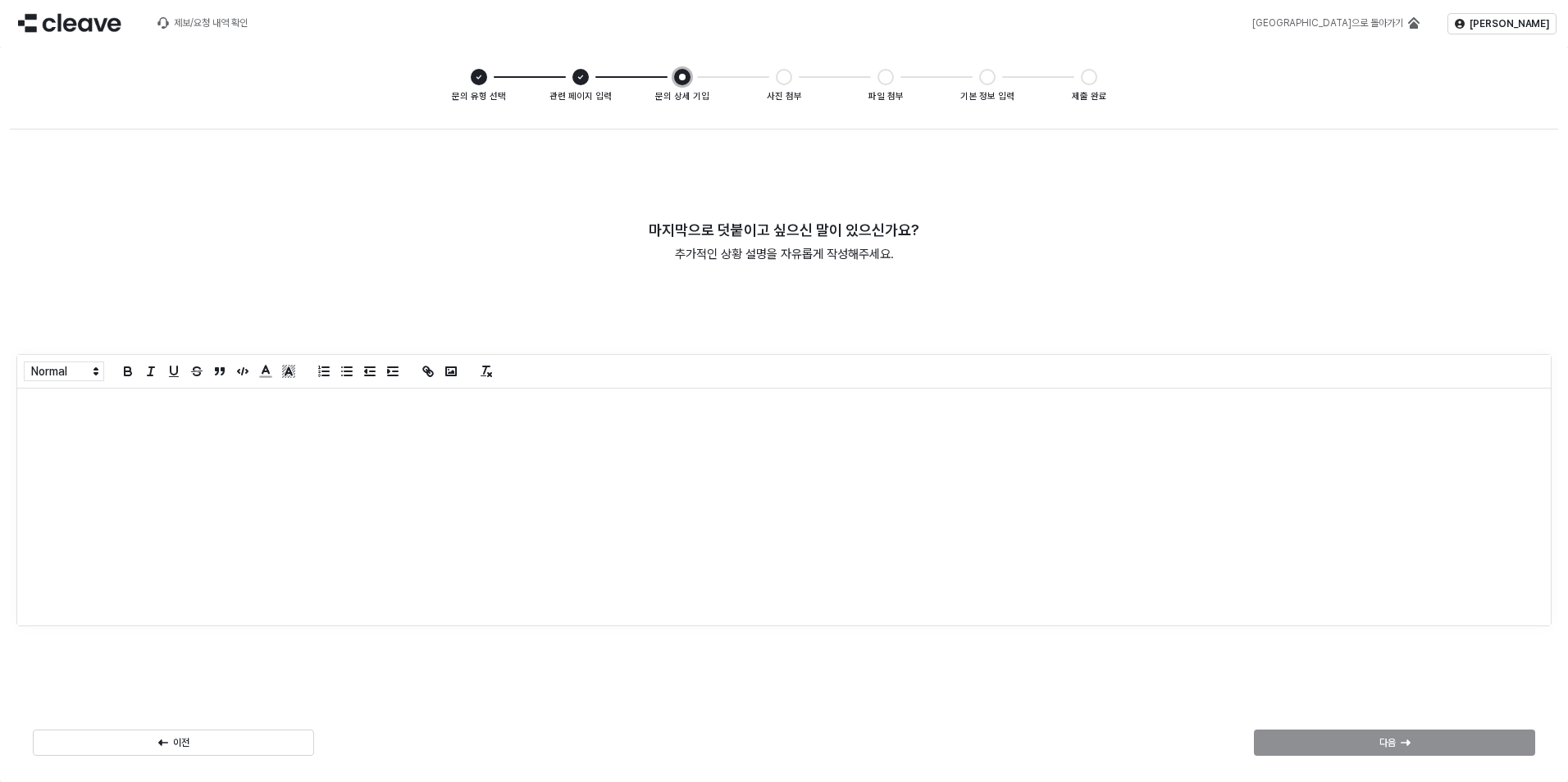
click at [1112, 627] on div "App Frame" at bounding box center [784, 491] width 1548 height 279
click at [1053, 526] on div "App Frame" at bounding box center [784, 507] width 1534 height 237
click at [1327, 740] on div "다음" at bounding box center [1395, 743] width 267 height 24
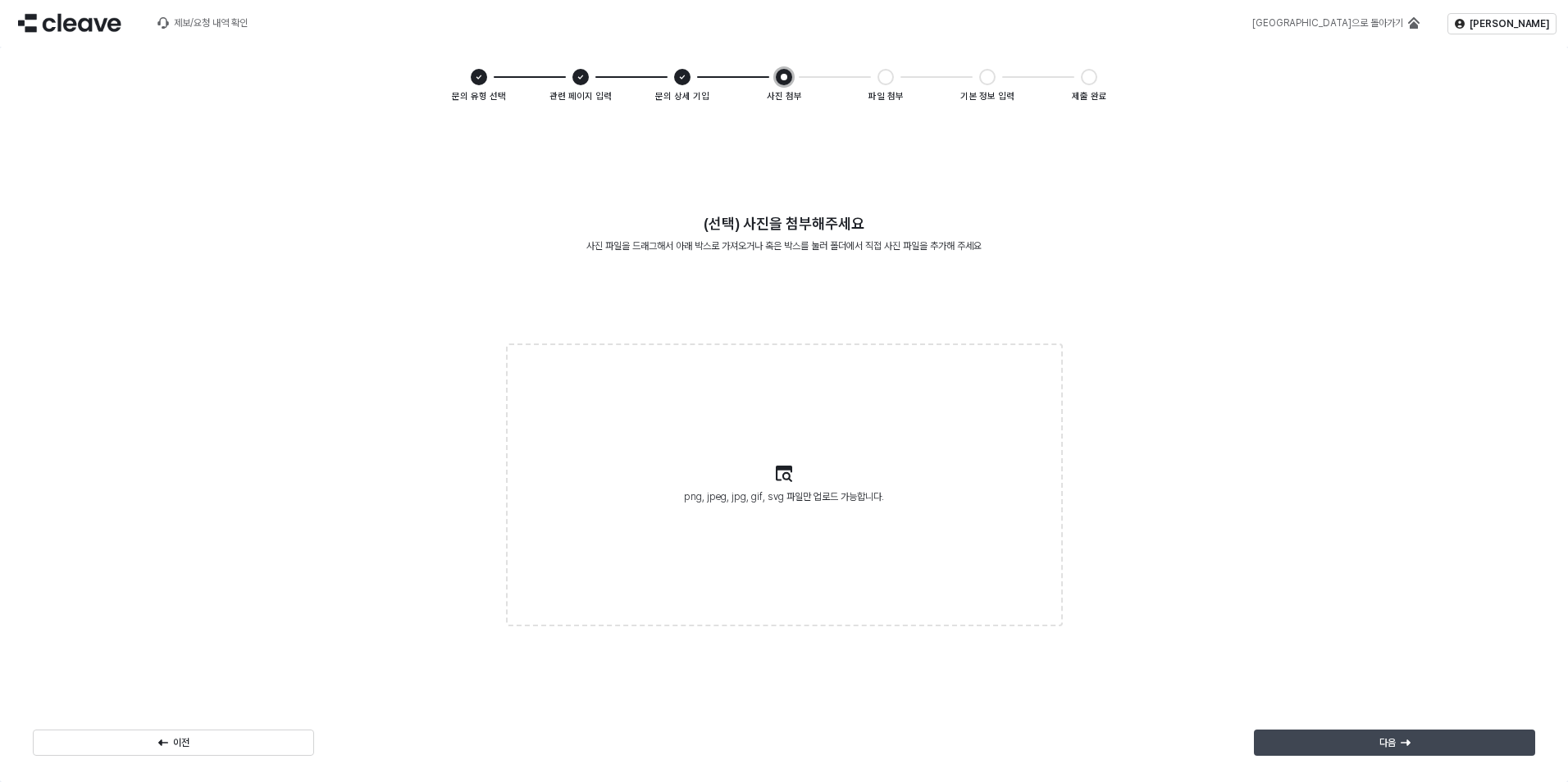
click at [1333, 739] on div "다음" at bounding box center [1395, 743] width 267 height 24
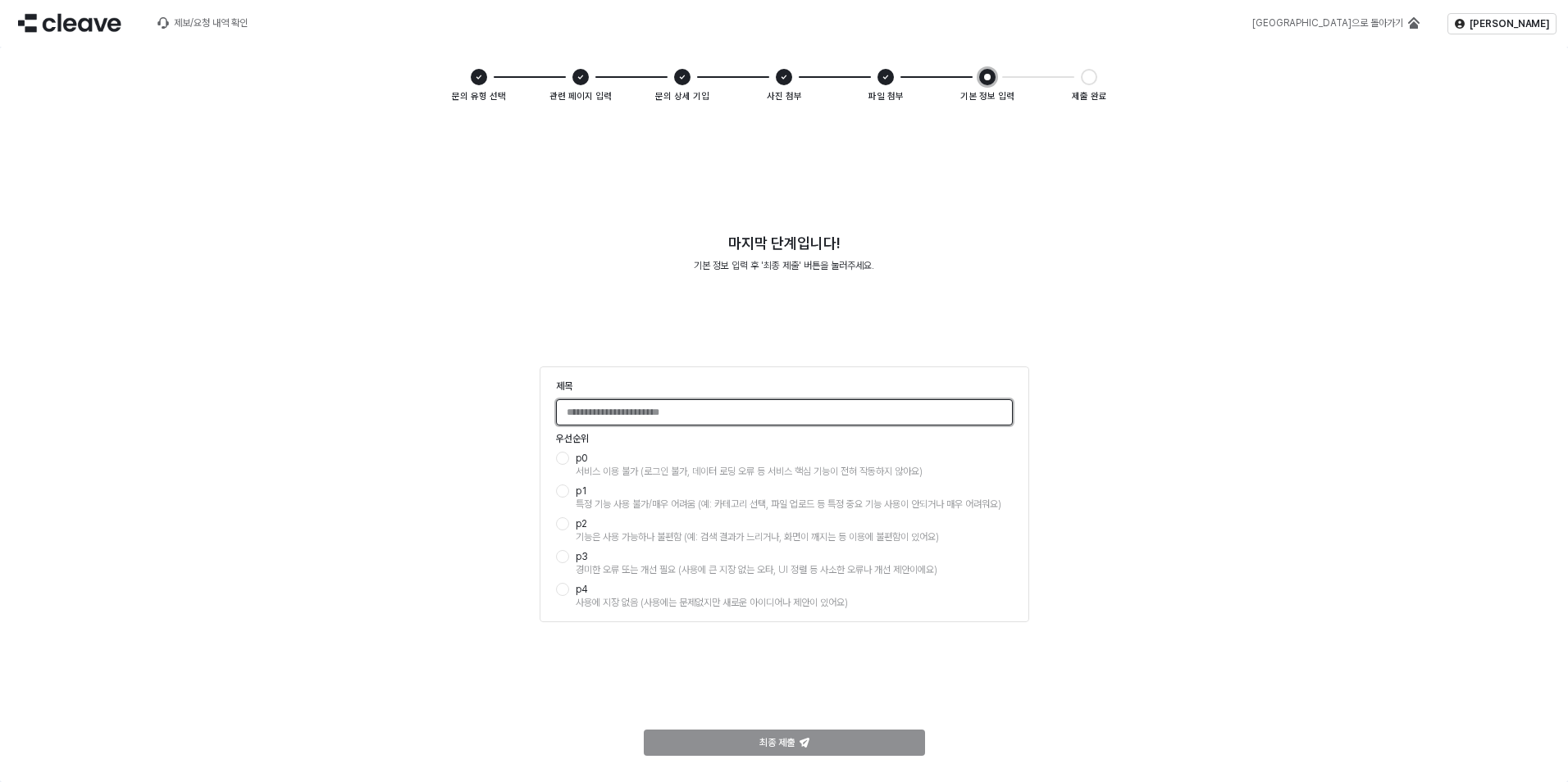
click at [680, 413] on input "제목" at bounding box center [785, 412] width 455 height 24
type input "**"
click at [643, 464] on div "p0 서비스 이용 불가 (로그인 불가, 데이터 로딩 오류 등 서비스 핵심 기능이 전혀 작동하지 않아요)" at bounding box center [794, 465] width 437 height 26
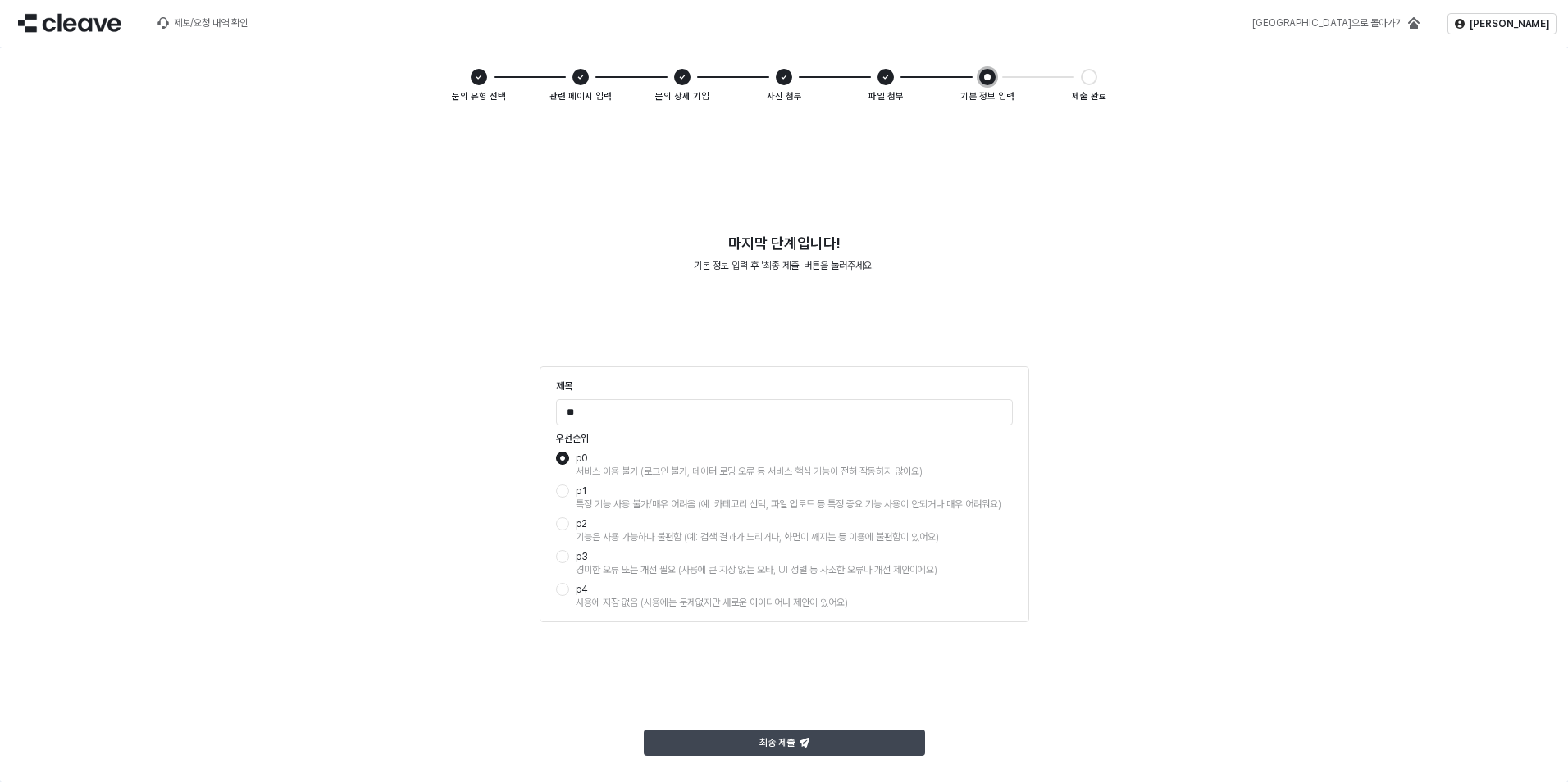
click at [715, 753] on div "최종 제출" at bounding box center [784, 743] width 267 height 24
